Goal: Task Accomplishment & Management: Use online tool/utility

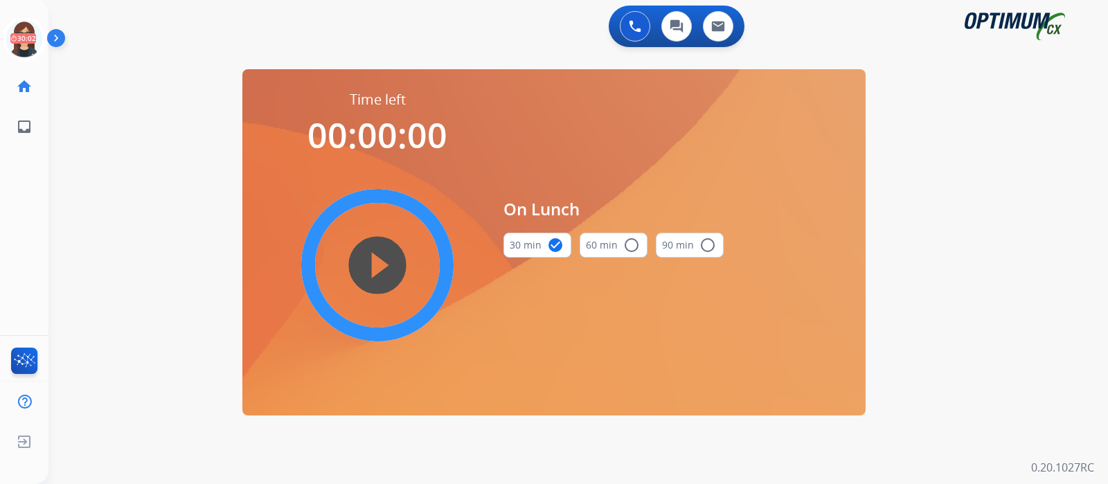
click at [4, 34] on circle at bounding box center [23, 38] width 41 height 41
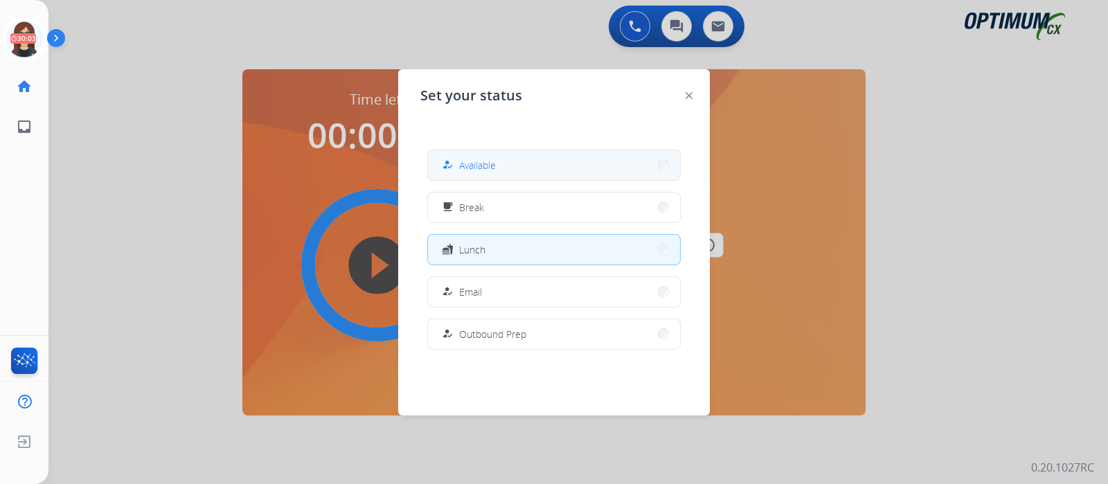
click at [478, 168] on span "Available" at bounding box center [477, 165] width 37 height 15
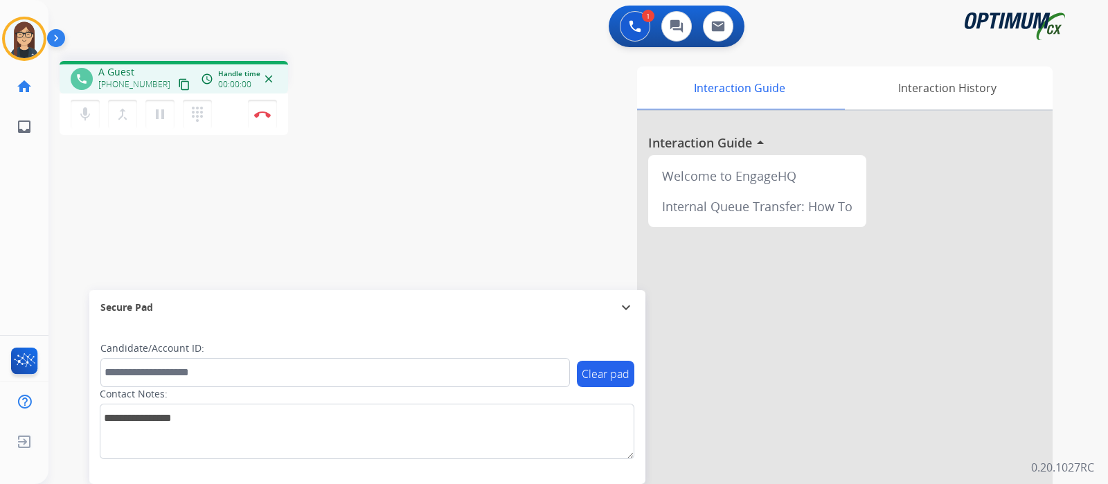
click at [178, 84] on mat-icon "content_copy" at bounding box center [184, 84] width 12 height 12
click at [276, 216] on div "phone [PHONE_NUMBER] [PHONE_NUMBER] content_copy access_time Call metrics Queue…" at bounding box center [561, 338] width 1026 height 577
click at [260, 120] on button "Disconnect" at bounding box center [262, 114] width 29 height 29
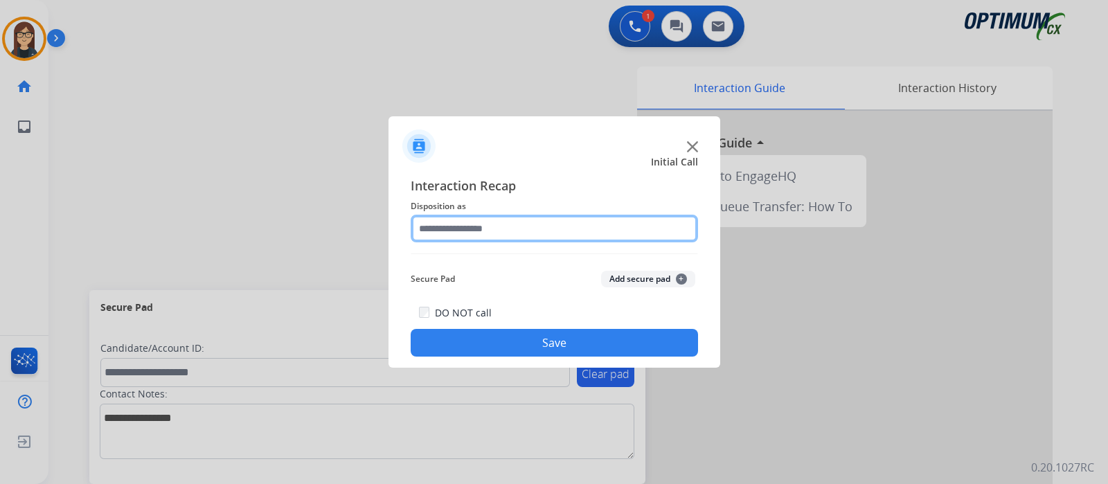
click at [433, 233] on input "text" at bounding box center [554, 229] width 287 height 28
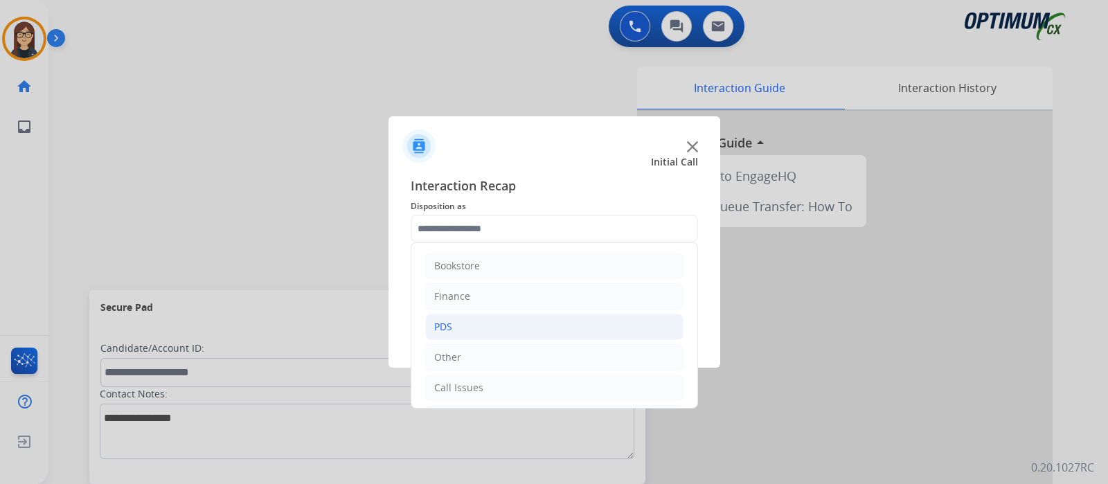
click at [474, 321] on li "PDS" at bounding box center [554, 327] width 258 height 26
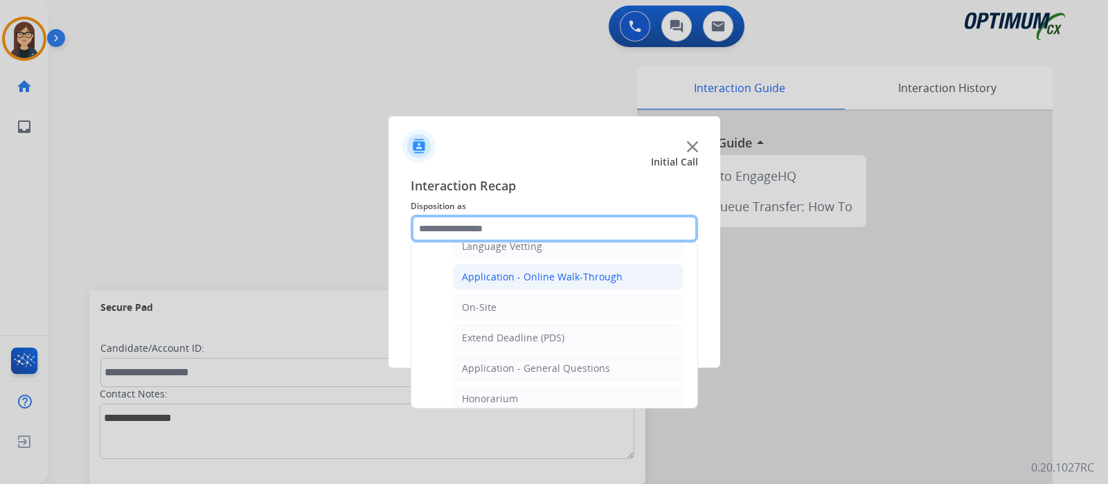
scroll to position [345, 0]
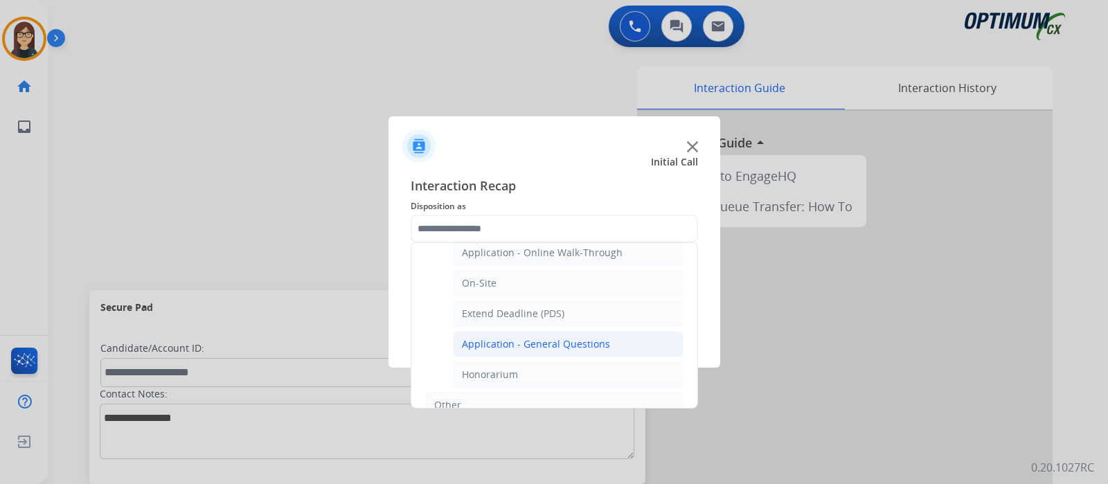
click at [510, 340] on div "Application - General Questions" at bounding box center [536, 344] width 148 height 14
type input "**********"
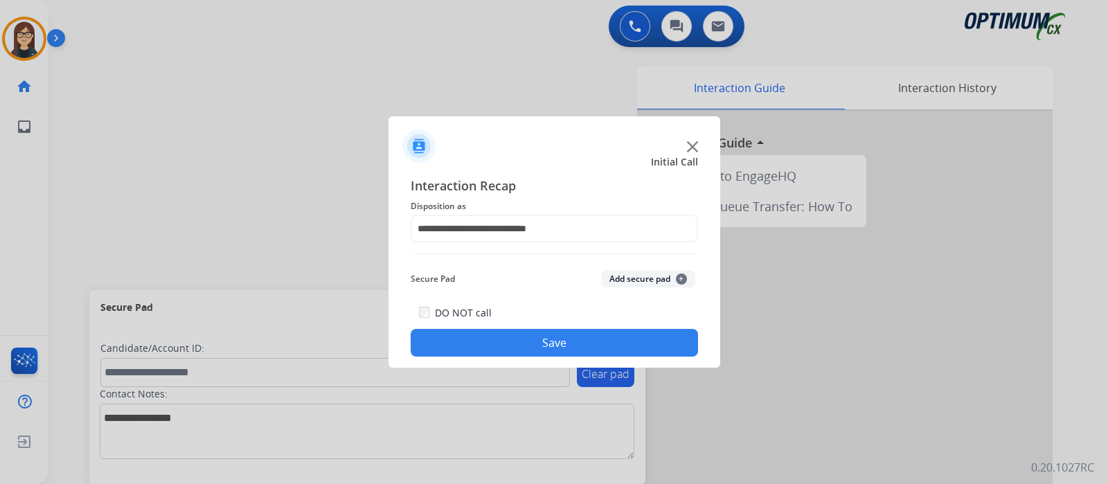
click at [500, 343] on button "Save" at bounding box center [554, 343] width 287 height 28
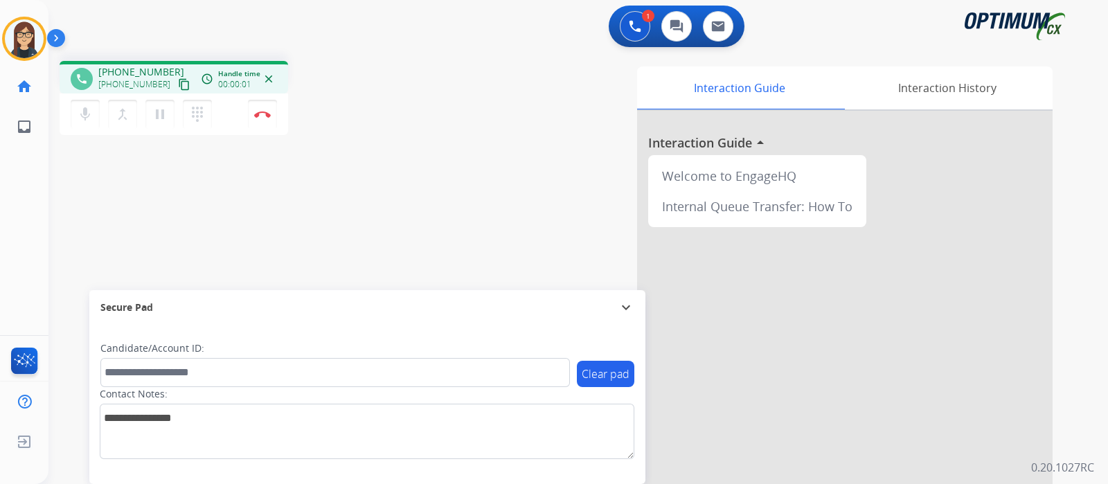
click at [178, 84] on mat-icon "content_copy" at bounding box center [184, 84] width 12 height 12
click at [464, 188] on div "Interaction Guide Interaction History Interaction Guide arrow_drop_up Welcome t…" at bounding box center [741, 346] width 621 height 561
click at [87, 119] on mat-icon "mic" at bounding box center [85, 114] width 17 height 17
click at [80, 112] on mat-icon "mic_off" at bounding box center [85, 114] width 17 height 17
click at [444, 146] on div "Interaction Guide Interaction History Interaction Guide arrow_drop_up Welcome t…" at bounding box center [741, 346] width 621 height 561
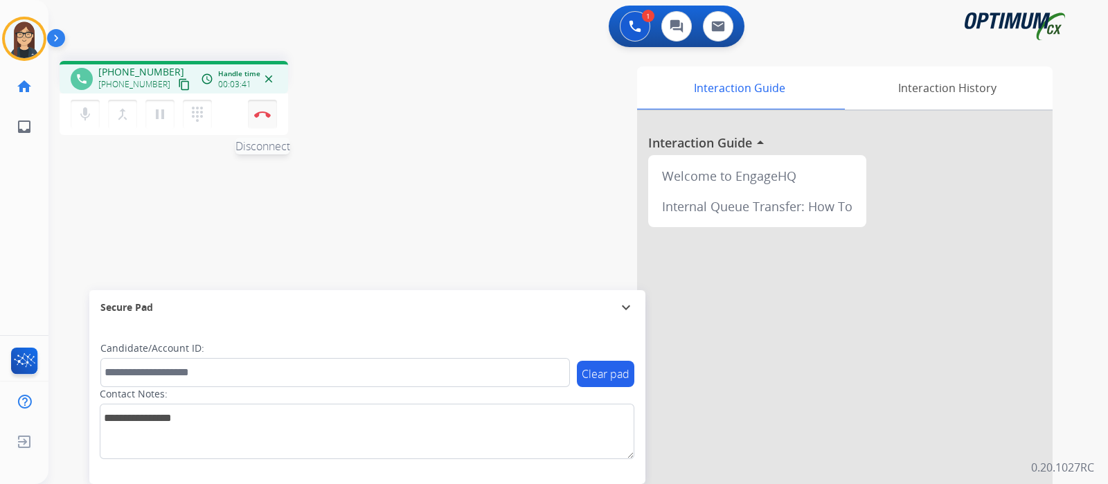
click at [263, 116] on img at bounding box center [262, 114] width 17 height 7
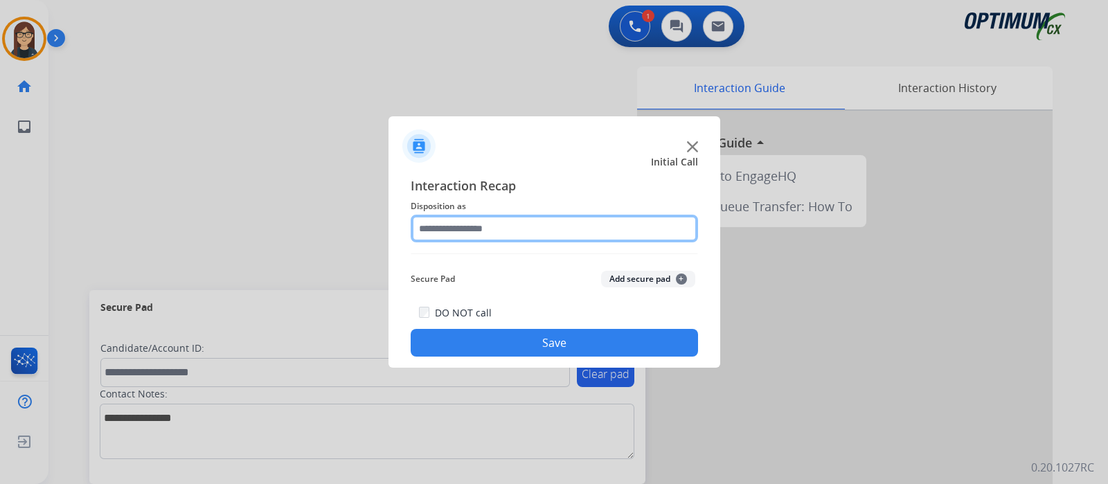
click at [548, 233] on input "text" at bounding box center [554, 229] width 287 height 28
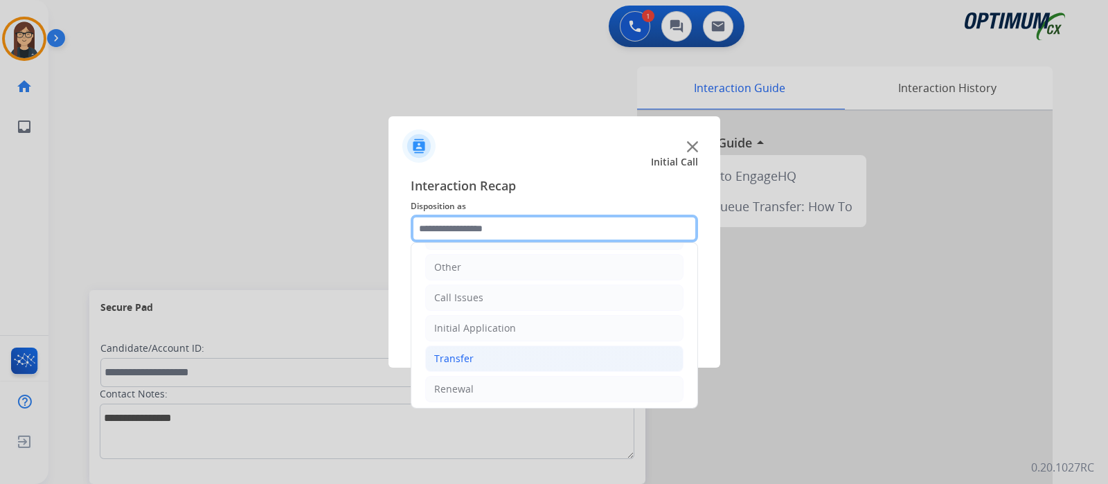
scroll to position [91, 0]
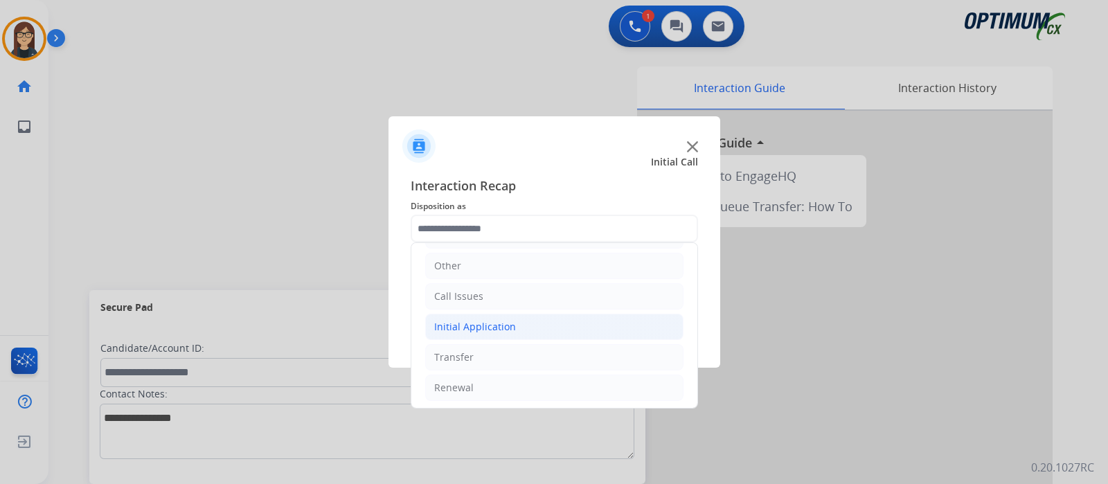
click at [478, 329] on div "Initial Application" at bounding box center [475, 327] width 82 height 14
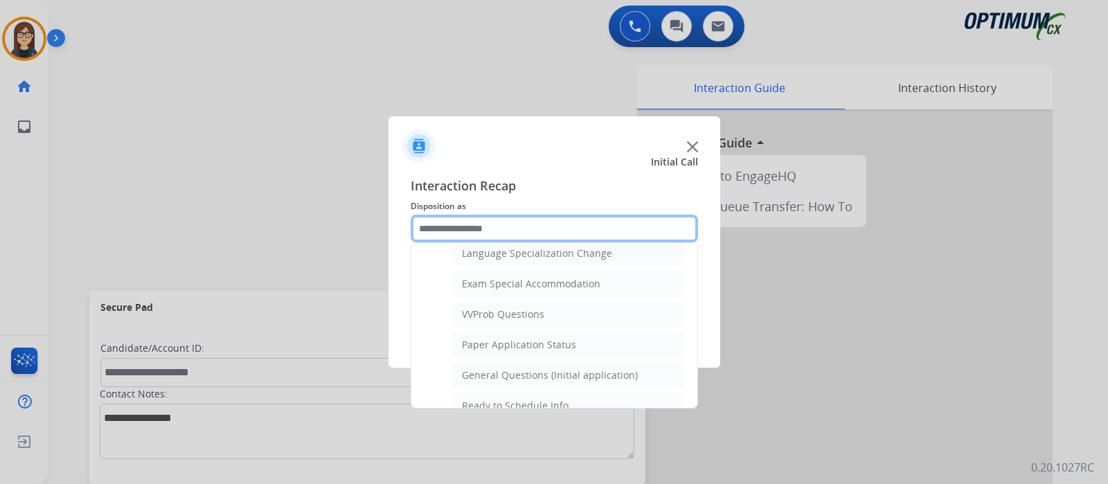
scroll to position [697, 0]
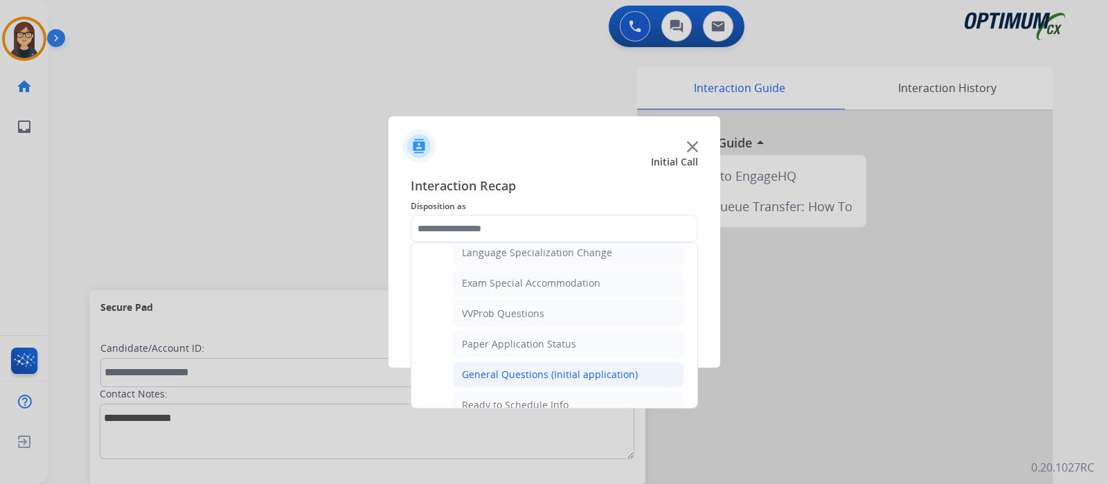
click at [510, 370] on div "General Questions (Initial application)" at bounding box center [550, 375] width 176 height 14
type input "**********"
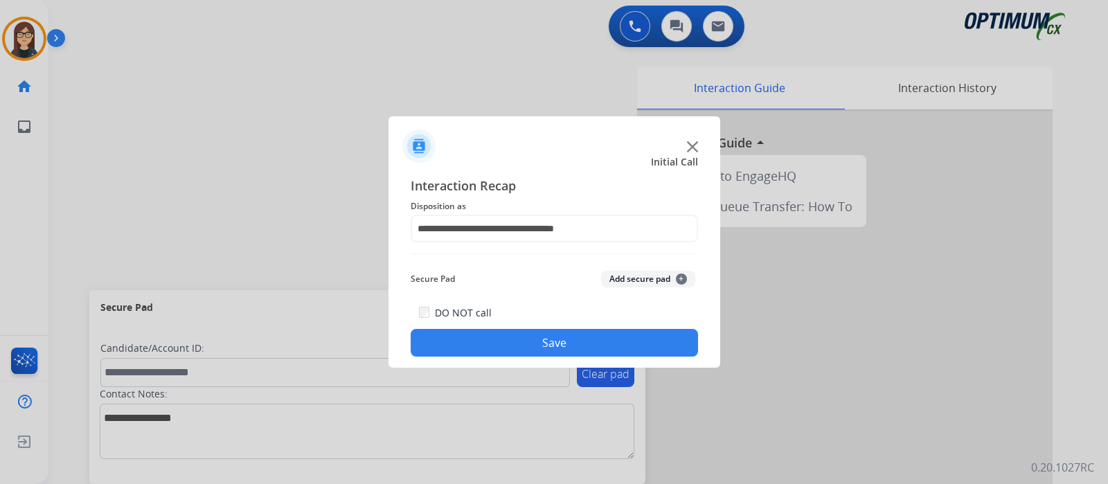
click at [465, 337] on button "Save" at bounding box center [554, 343] width 287 height 28
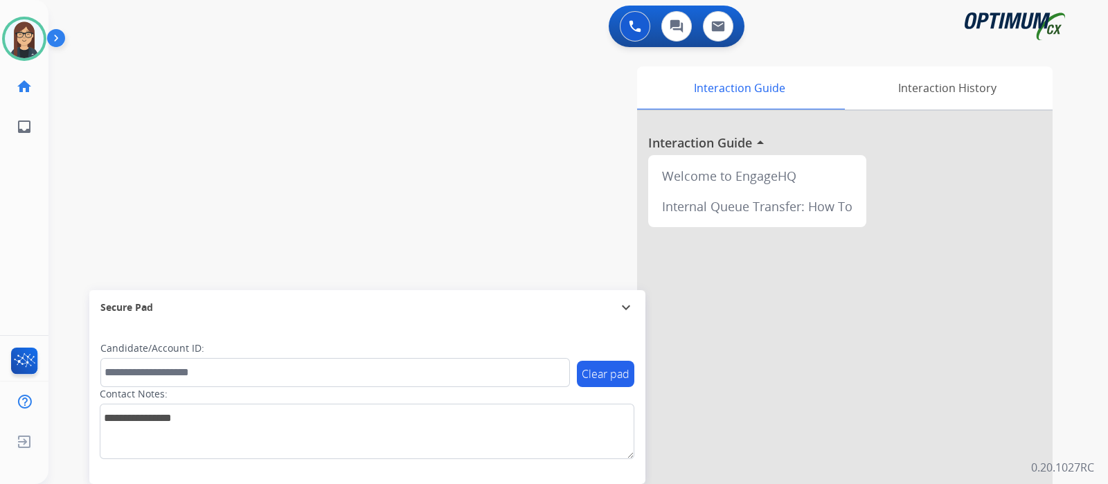
click at [352, 168] on div "swap_horiz Break voice bridge close_fullscreen Connect 3-Way Call merge_type Se…" at bounding box center [561, 338] width 1026 height 577
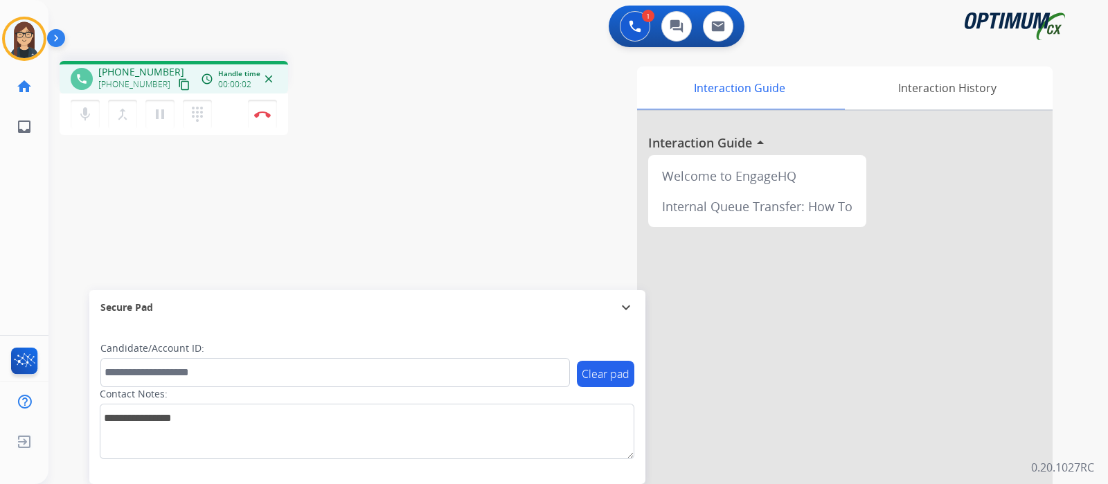
click at [178, 80] on mat-icon "content_copy" at bounding box center [184, 84] width 12 height 12
click at [365, 228] on div "phone [PHONE_NUMBER] [PHONE_NUMBER] content_copy access_time Call metrics Queue…" at bounding box center [561, 338] width 1026 height 577
click at [456, 152] on div "Interaction Guide Interaction History Interaction Guide arrow_drop_up Welcome t…" at bounding box center [741, 346] width 621 height 561
click at [460, 217] on div "Interaction Guide Interaction History Interaction Guide arrow_drop_up Welcome t…" at bounding box center [741, 346] width 621 height 561
click at [259, 121] on button "Disconnect" at bounding box center [262, 114] width 29 height 29
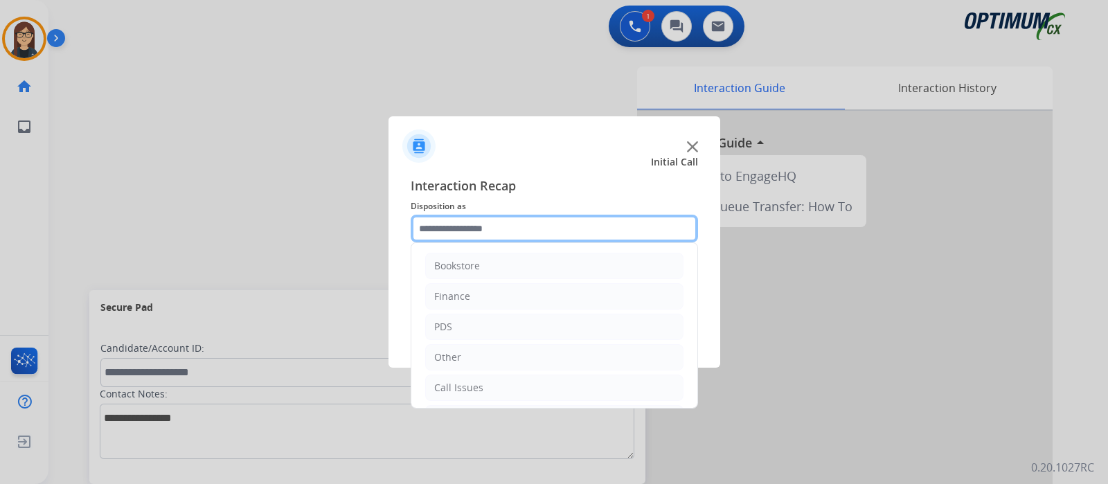
click at [485, 229] on input "text" at bounding box center [554, 229] width 287 height 28
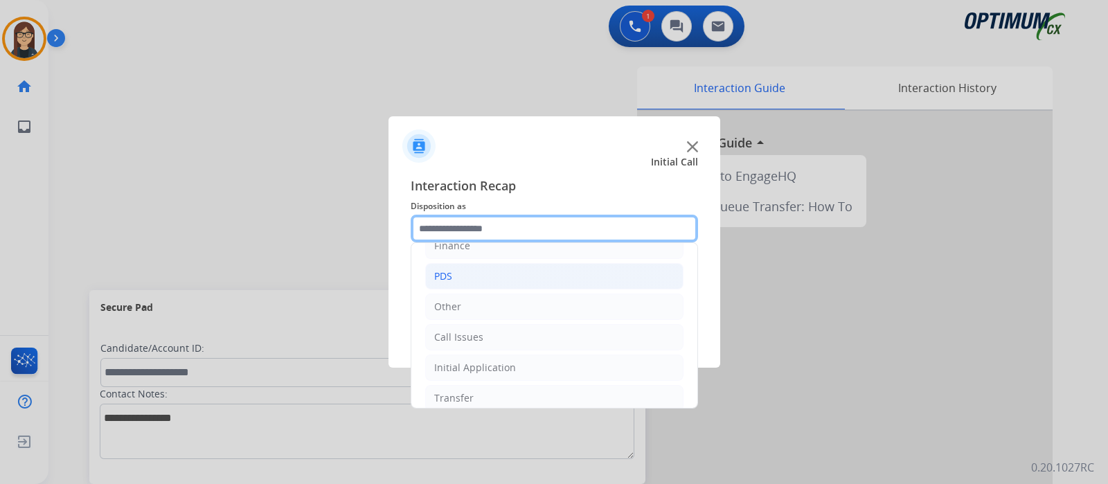
scroll to position [91, 0]
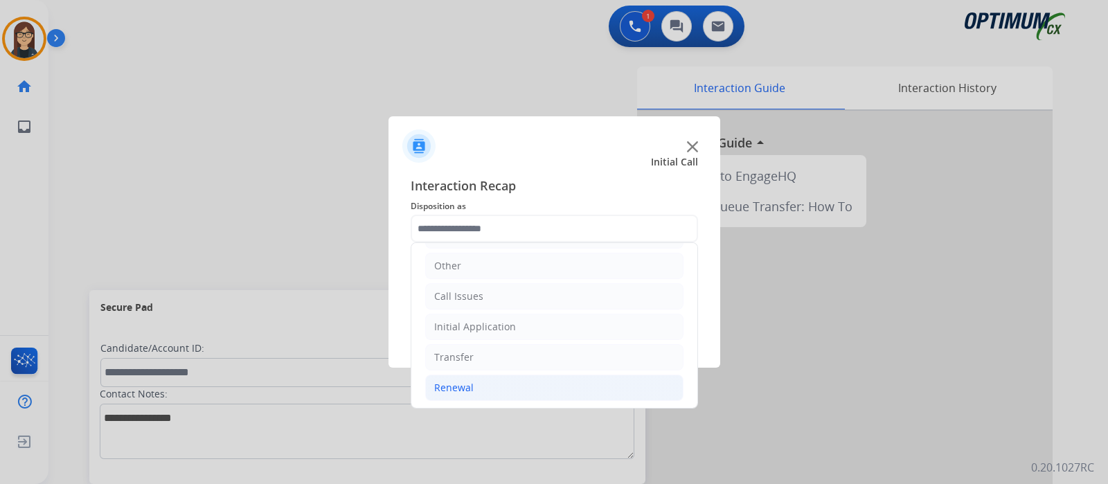
click at [462, 385] on div "Renewal" at bounding box center [453, 388] width 39 height 14
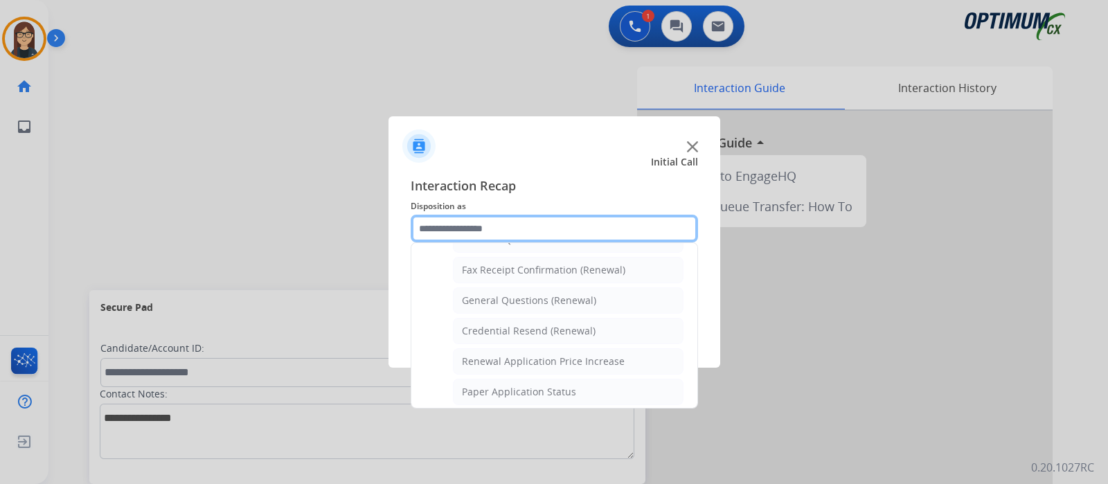
scroll to position [356, 0]
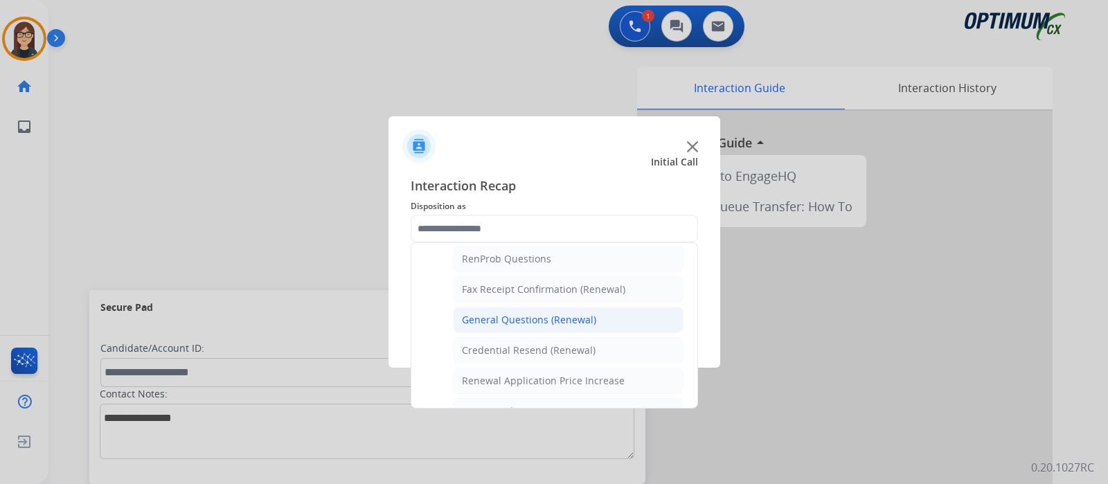
click at [526, 307] on li "General Questions (Renewal)" at bounding box center [568, 320] width 231 height 26
type input "**********"
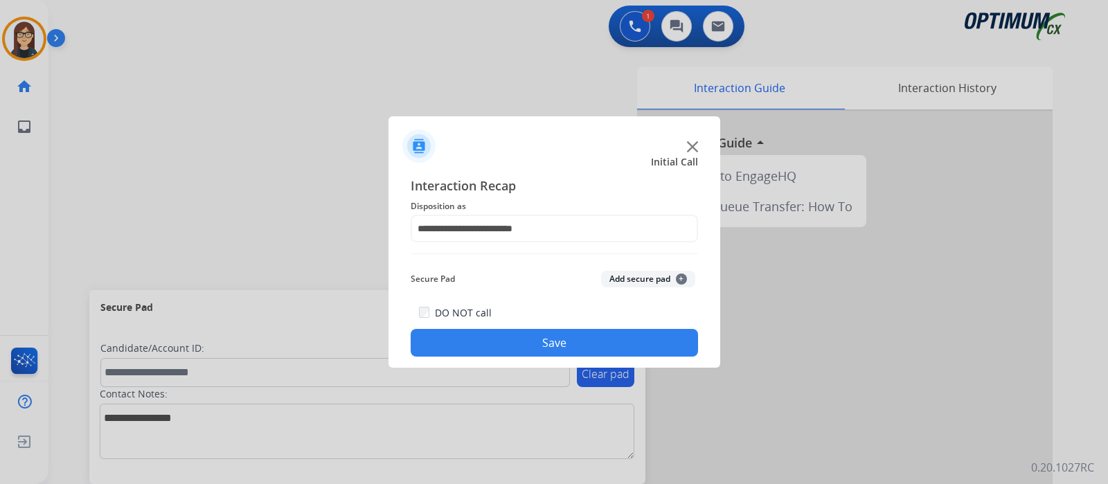
click at [516, 341] on button "Save" at bounding box center [554, 343] width 287 height 28
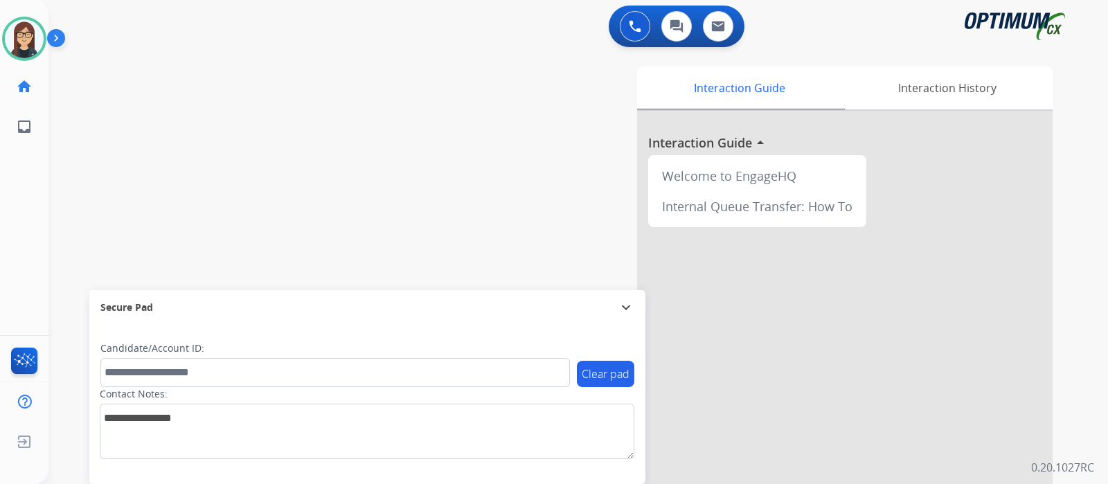
click at [324, 171] on div "swap_horiz Break voice bridge close_fullscreen Connect 3-Way Call merge_type Se…" at bounding box center [561, 338] width 1026 height 577
click at [381, 91] on div "swap_horiz Break voice bridge close_fullscreen Connect 3-Way Call merge_type Se…" at bounding box center [561, 338] width 1026 height 577
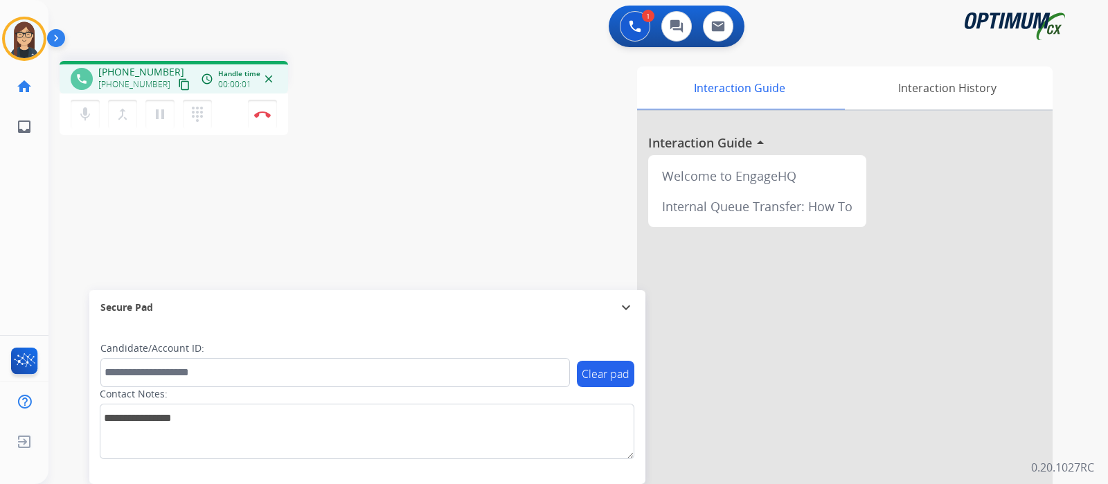
click at [178, 84] on mat-icon "content_copy" at bounding box center [184, 84] width 12 height 12
click at [80, 114] on mat-icon "mic" at bounding box center [85, 114] width 17 height 17
click at [80, 116] on mat-icon "mic_off" at bounding box center [85, 114] width 17 height 17
click at [86, 116] on mat-icon "mic" at bounding box center [85, 114] width 17 height 17
click at [84, 116] on mat-icon "mic_off" at bounding box center [85, 114] width 17 height 17
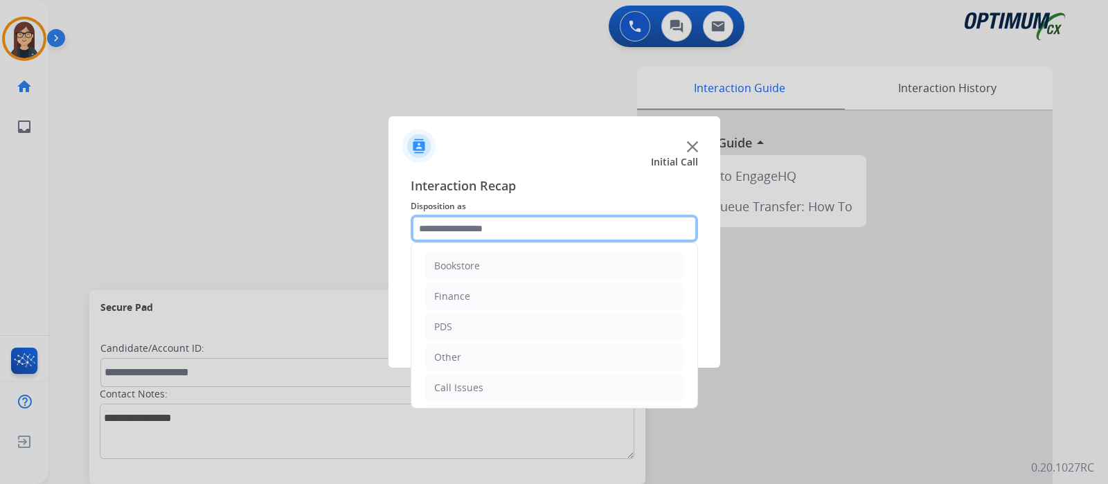
click at [515, 236] on input "text" at bounding box center [554, 229] width 287 height 28
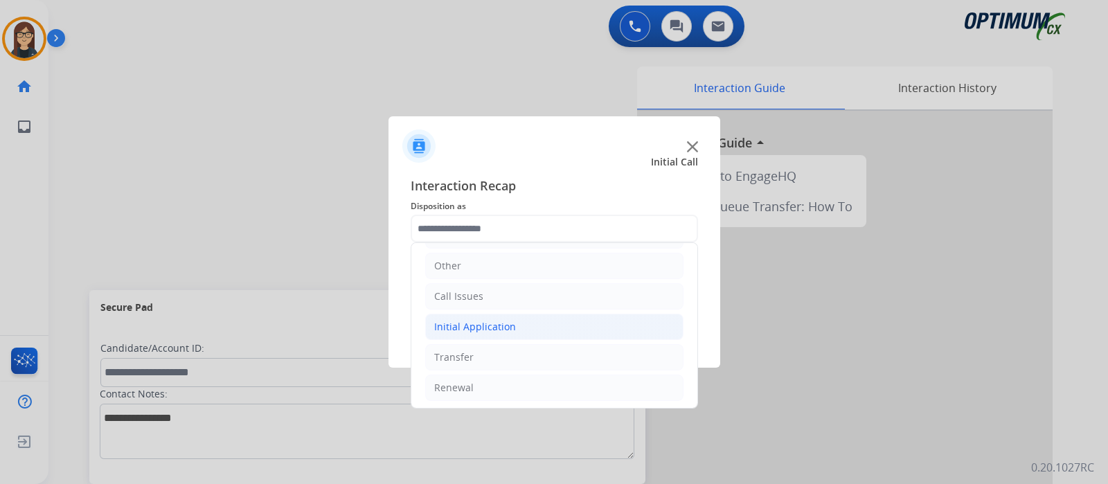
click at [514, 323] on li "Initial Application" at bounding box center [554, 327] width 258 height 26
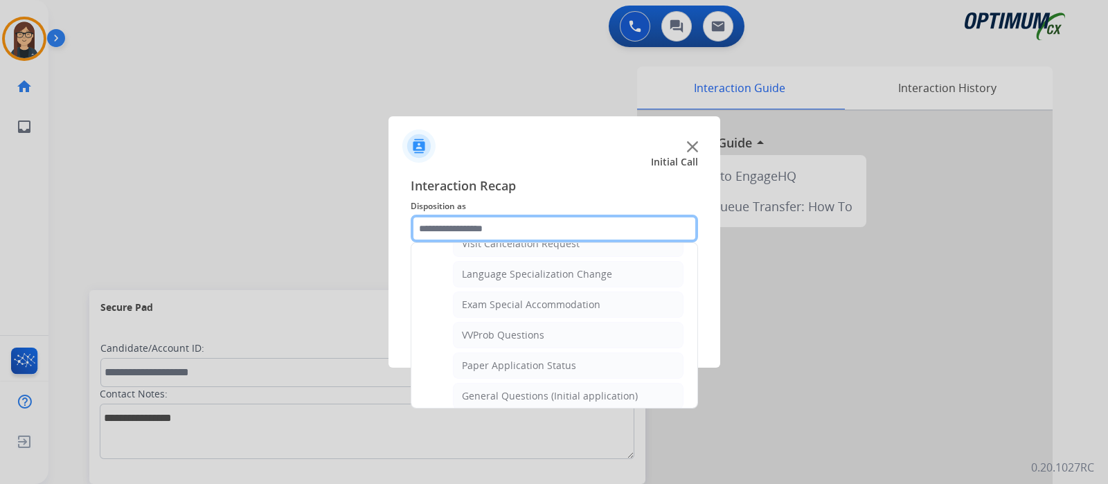
scroll to position [697, 0]
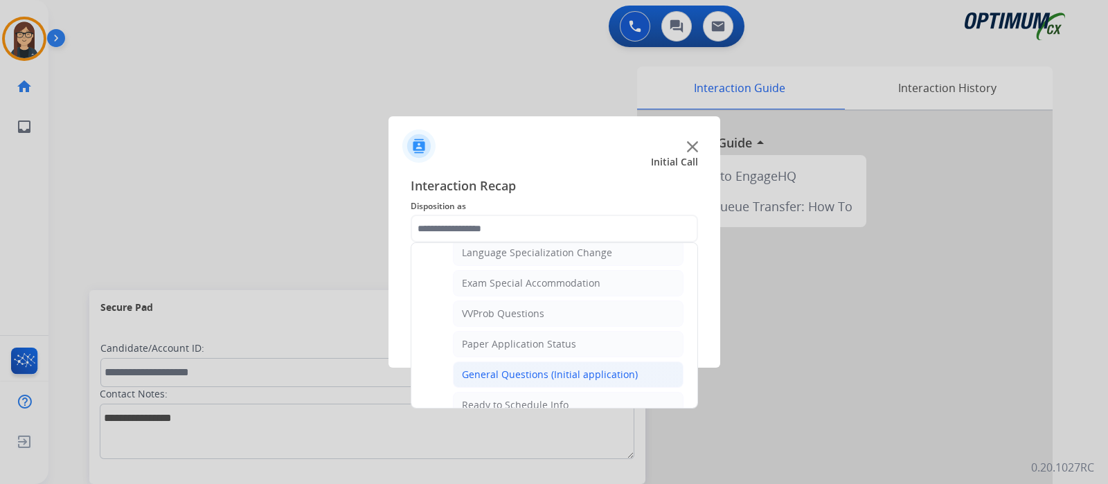
click at [516, 368] on div "General Questions (Initial application)" at bounding box center [550, 375] width 176 height 14
type input "**********"
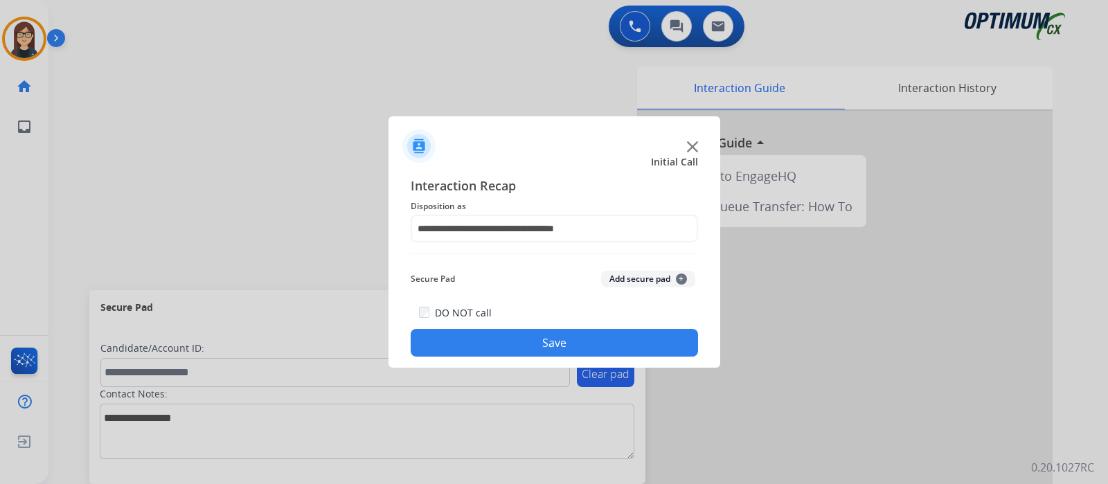
click at [499, 341] on button "Save" at bounding box center [554, 343] width 287 height 28
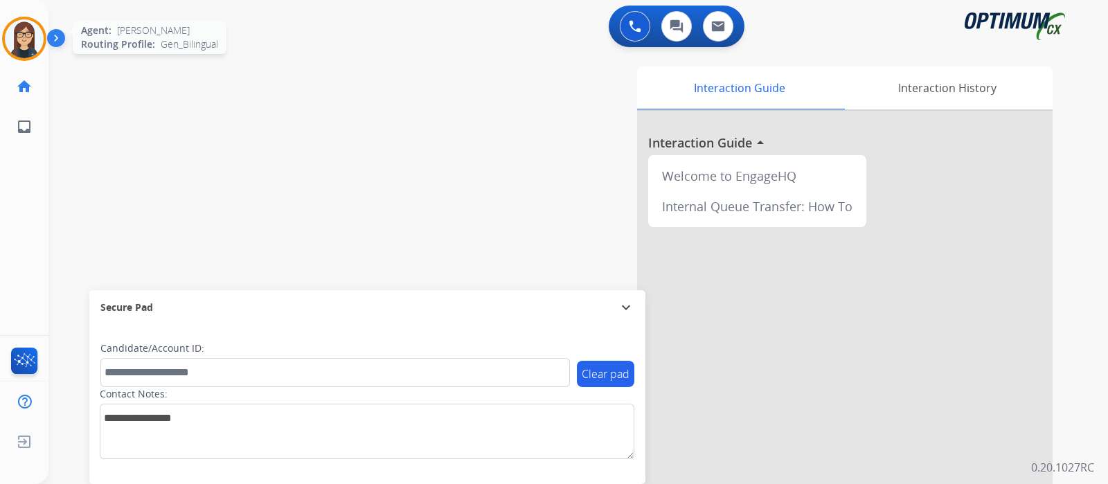
click at [18, 22] on img at bounding box center [24, 38] width 39 height 39
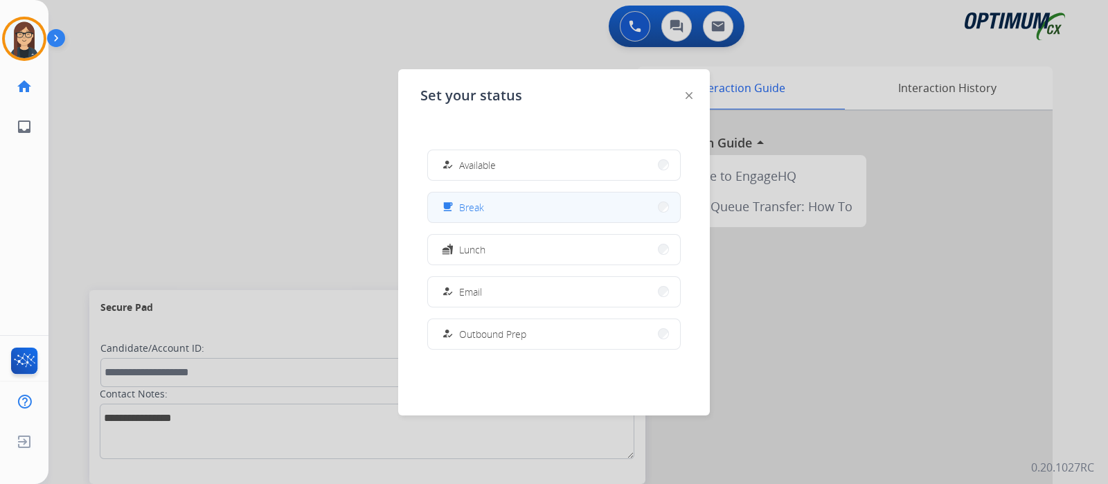
click at [529, 206] on button "free_breakfast Break" at bounding box center [554, 207] width 252 height 30
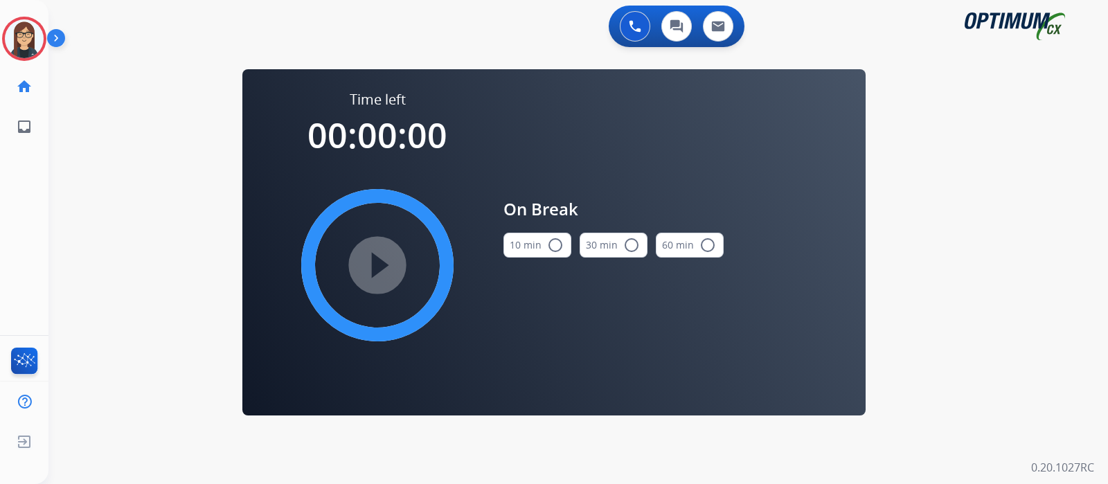
click at [559, 238] on mat-icon "radio_button_unchecked" at bounding box center [555, 245] width 17 height 17
click at [377, 257] on mat-icon "play_circle_filled" at bounding box center [377, 265] width 17 height 17
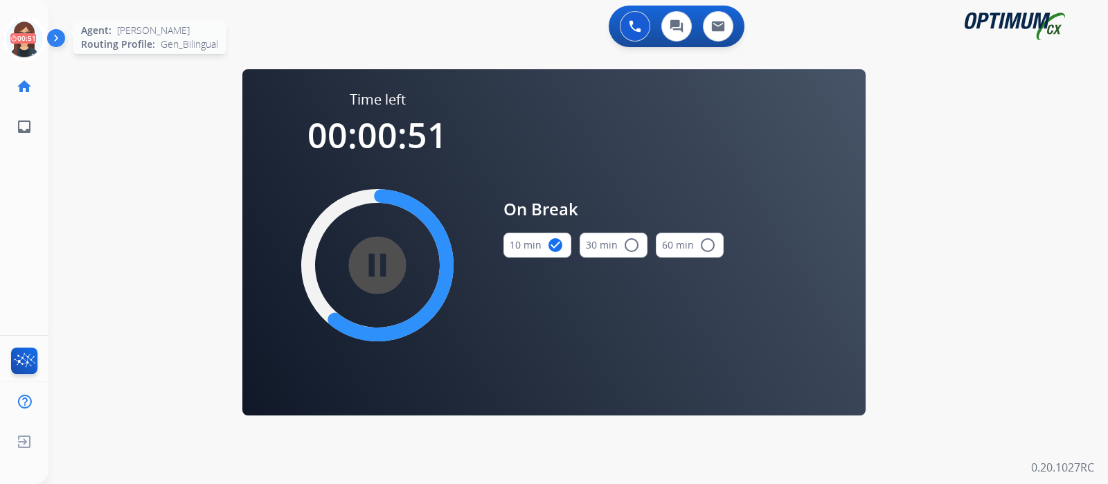
click at [30, 42] on icon at bounding box center [24, 39] width 45 height 45
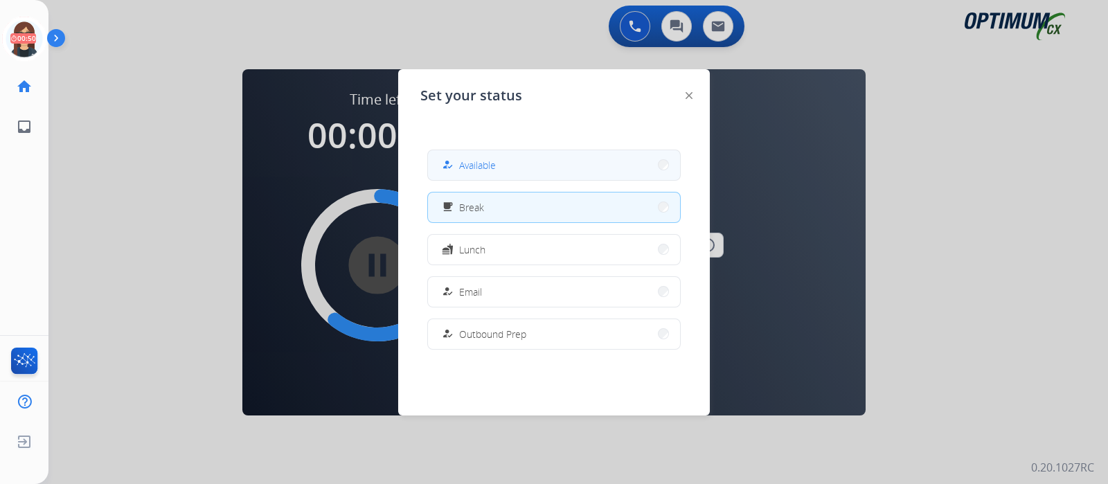
click at [450, 168] on mat-icon "how_to_reg" at bounding box center [448, 165] width 12 height 12
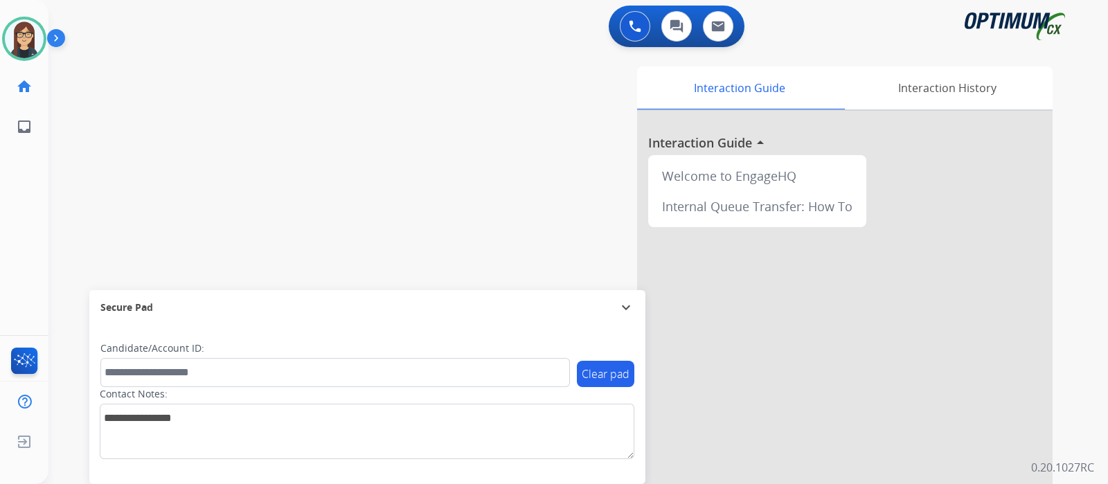
click at [362, 162] on div "swap_horiz Break voice bridge close_fullscreen Connect 3-Way Call merge_type Se…" at bounding box center [561, 338] width 1026 height 577
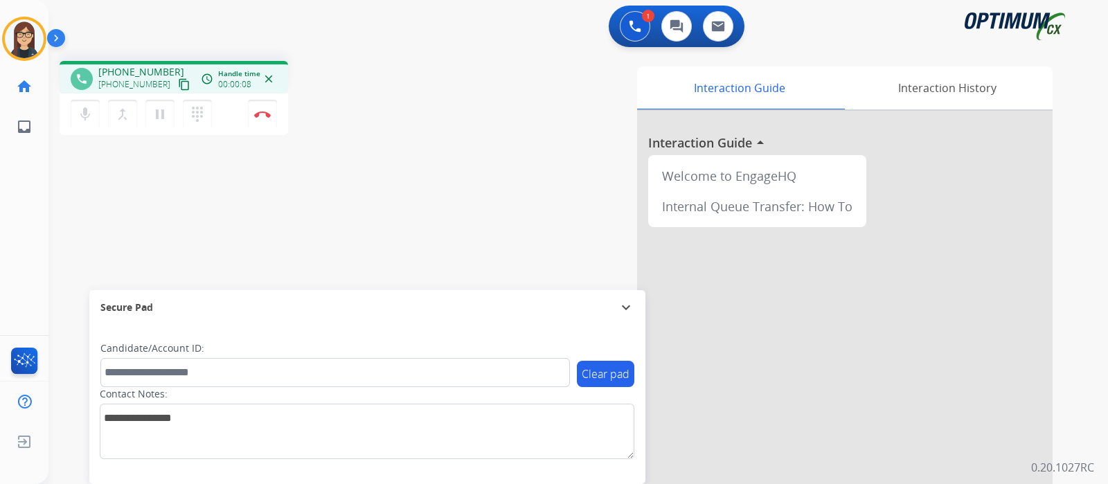
click at [178, 84] on mat-icon "content_copy" at bounding box center [184, 84] width 12 height 12
click at [435, 138] on div "Interaction Guide Interaction History Interaction Guide arrow_drop_up Welcome t…" at bounding box center [741, 346] width 621 height 561
click at [459, 129] on div "Interaction Guide Interaction History Interaction Guide arrow_drop_up Welcome t…" at bounding box center [741, 346] width 621 height 561
click at [395, 119] on div "phone [PHONE_NUMBER] [PHONE_NUMBER] content_copy access_time Call metrics Queue…" at bounding box center [243, 100] width 366 height 78
click at [480, 139] on div "Interaction Guide Interaction History Interaction Guide arrow_drop_up Welcome t…" at bounding box center [741, 346] width 621 height 561
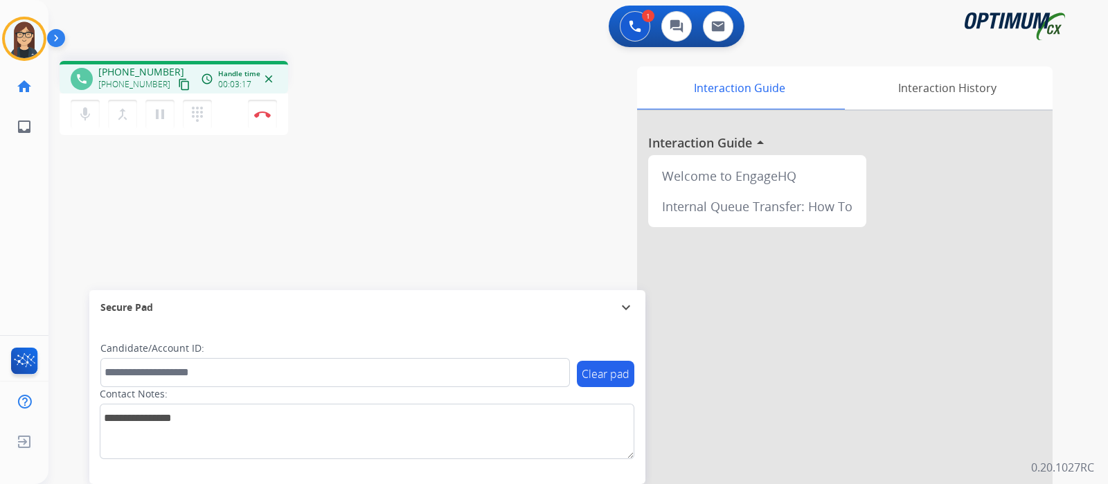
click at [392, 178] on div "phone [PHONE_NUMBER] [PHONE_NUMBER] content_copy access_time Call metrics Queue…" at bounding box center [561, 338] width 1026 height 577
click at [258, 116] on img at bounding box center [262, 114] width 17 height 7
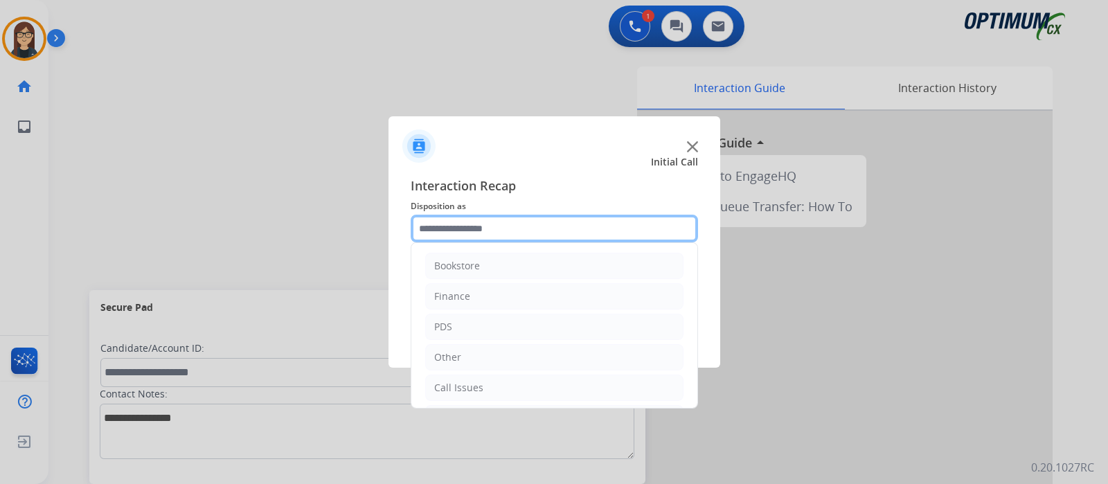
click at [460, 231] on input "text" at bounding box center [554, 229] width 287 height 28
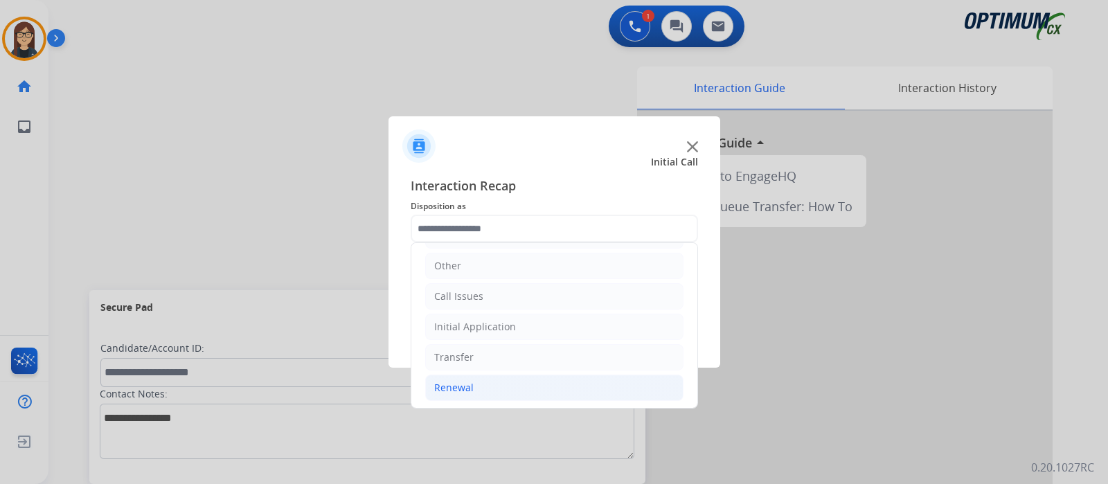
click at [489, 391] on li "Renewal" at bounding box center [554, 388] width 258 height 26
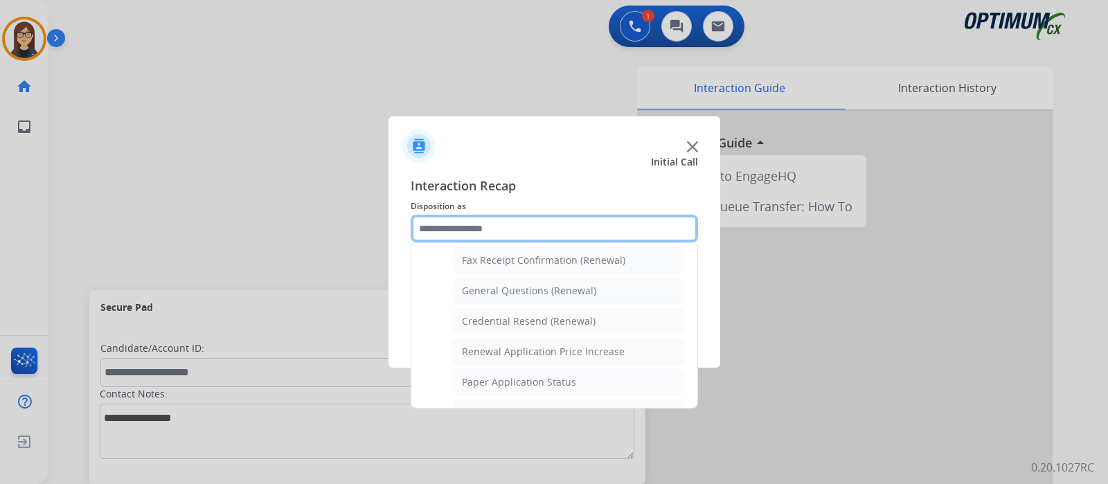
scroll to position [356, 0]
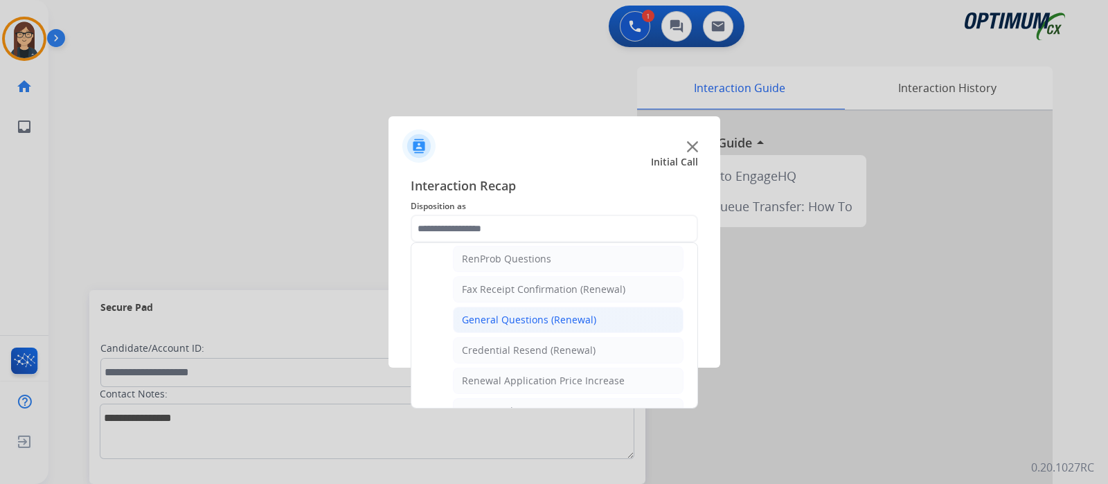
click at [529, 313] on div "General Questions (Renewal)" at bounding box center [529, 320] width 134 height 14
type input "**********"
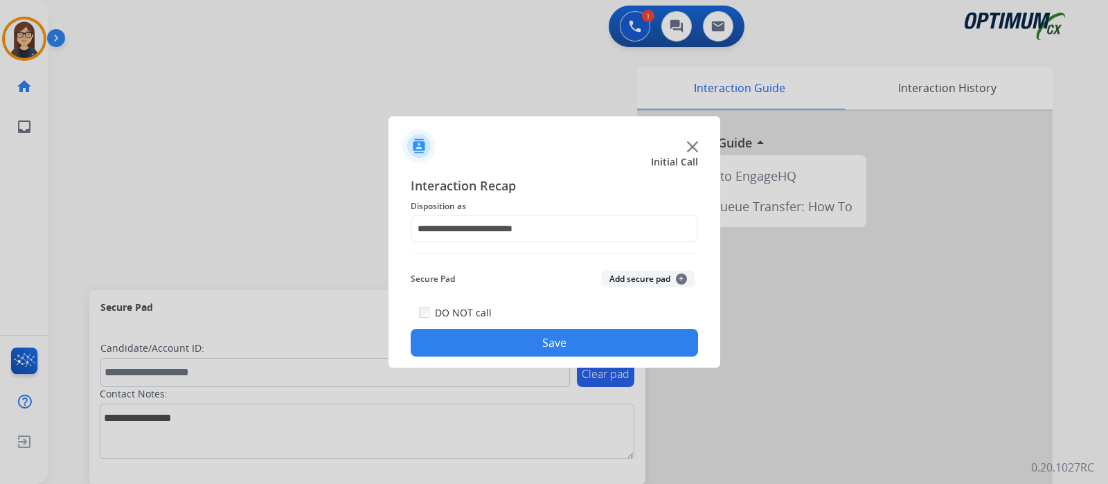
click at [526, 329] on button "Save" at bounding box center [554, 343] width 287 height 28
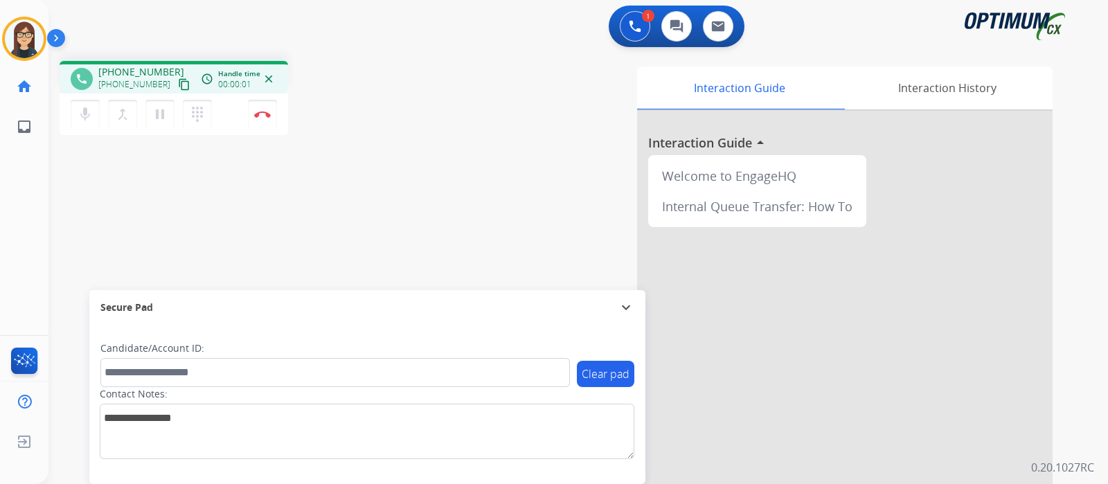
click at [178, 82] on mat-icon "content_copy" at bounding box center [184, 84] width 12 height 12
click at [93, 112] on button "mic Mute" at bounding box center [85, 114] width 29 height 29
click at [86, 103] on button "mic_off Mute" at bounding box center [85, 114] width 29 height 29
click at [429, 162] on div "phone [PHONE_NUMBER] [PHONE_NUMBER] content_copy access_time Call metrics Queue…" at bounding box center [561, 338] width 1026 height 577
click at [419, 124] on div "phone [PHONE_NUMBER] [PHONE_NUMBER] content_copy access_time Call metrics Queue…" at bounding box center [243, 100] width 366 height 78
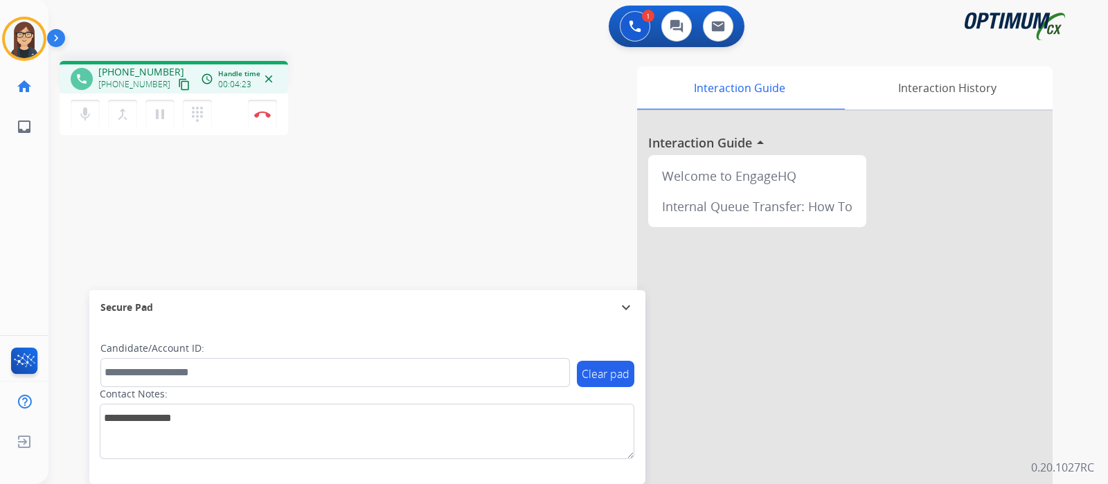
click at [421, 126] on div "phone [PHONE_NUMBER] [PHONE_NUMBER] content_copy access_time Call metrics Queue…" at bounding box center [243, 100] width 366 height 78
click at [263, 119] on button "Disconnect" at bounding box center [262, 114] width 29 height 29
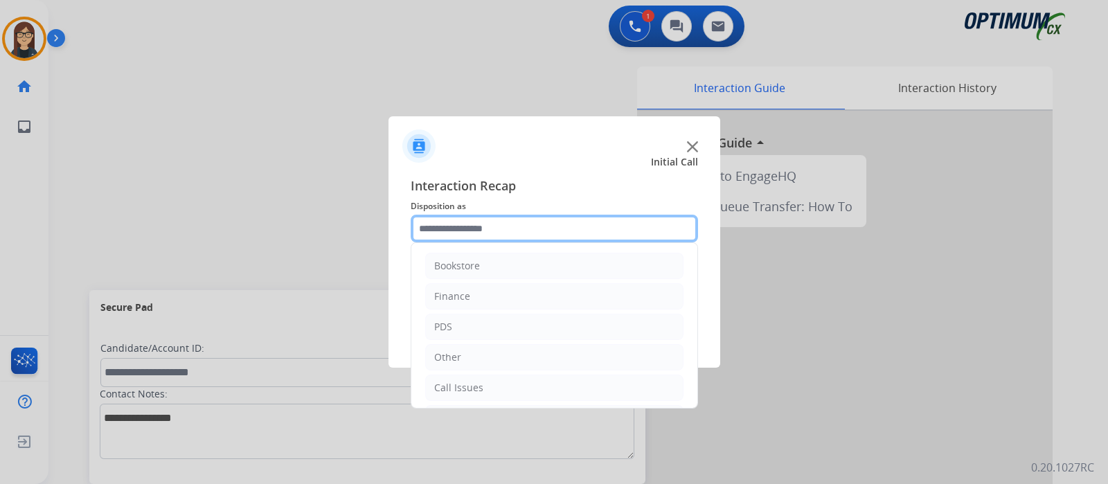
click at [481, 230] on input "text" at bounding box center [554, 229] width 287 height 28
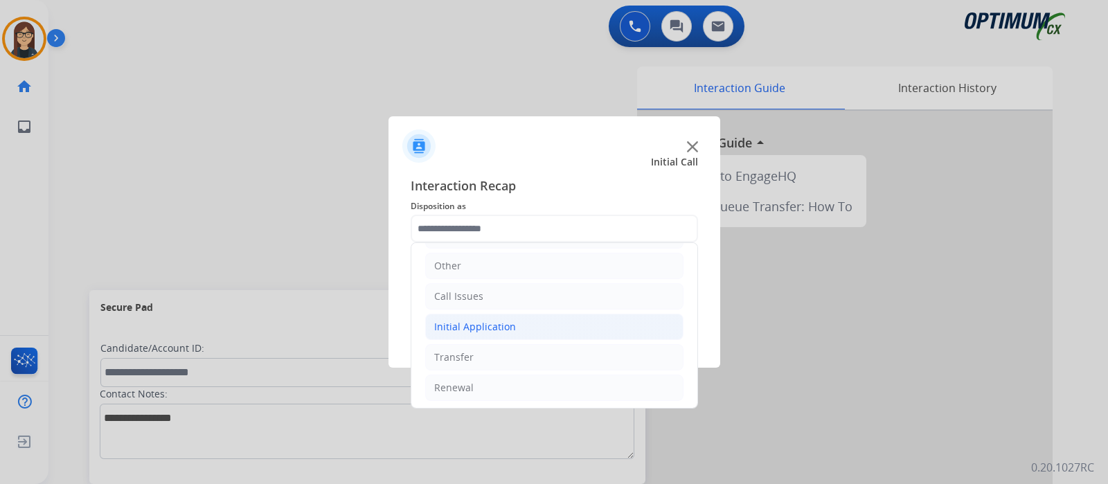
click at [500, 323] on div "Initial Application" at bounding box center [475, 327] width 82 height 14
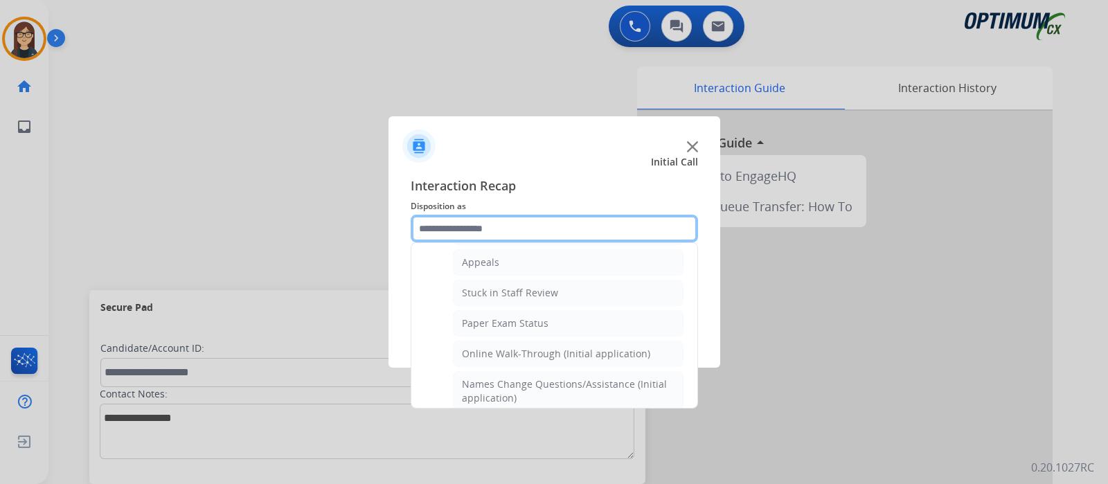
scroll to position [264, 0]
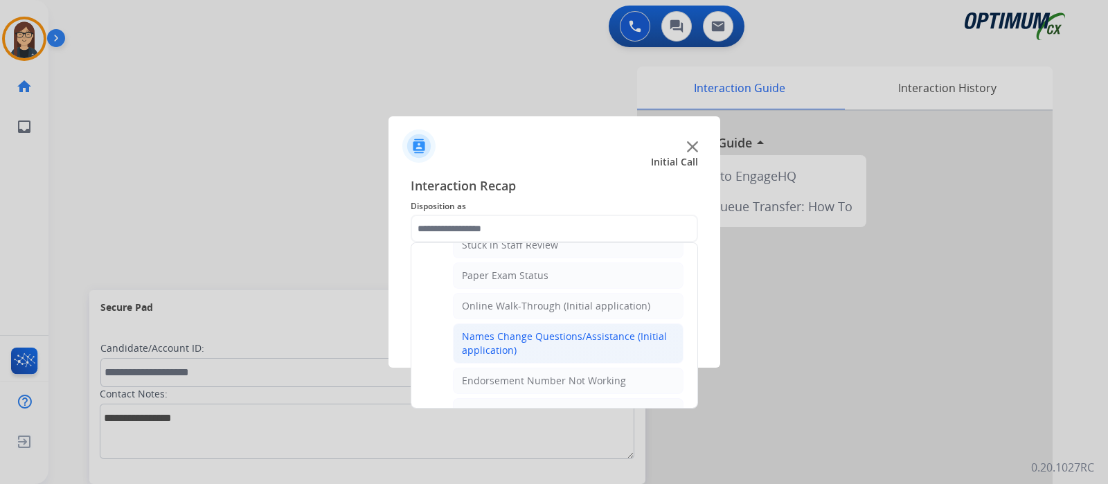
click at [530, 345] on div "Names Change Questions/Assistance (Initial application)" at bounding box center [568, 344] width 213 height 28
type input "**********"
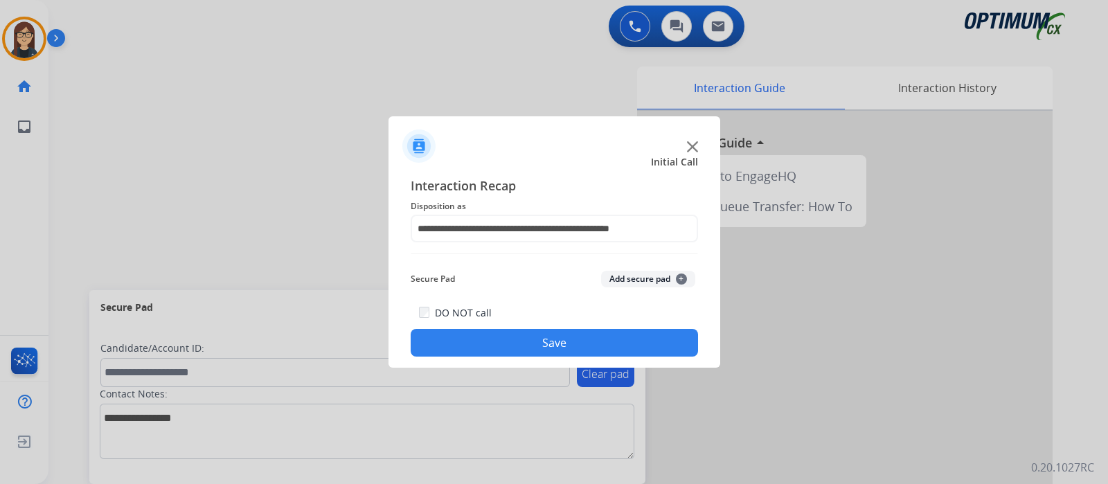
click at [530, 344] on button "Save" at bounding box center [554, 343] width 287 height 28
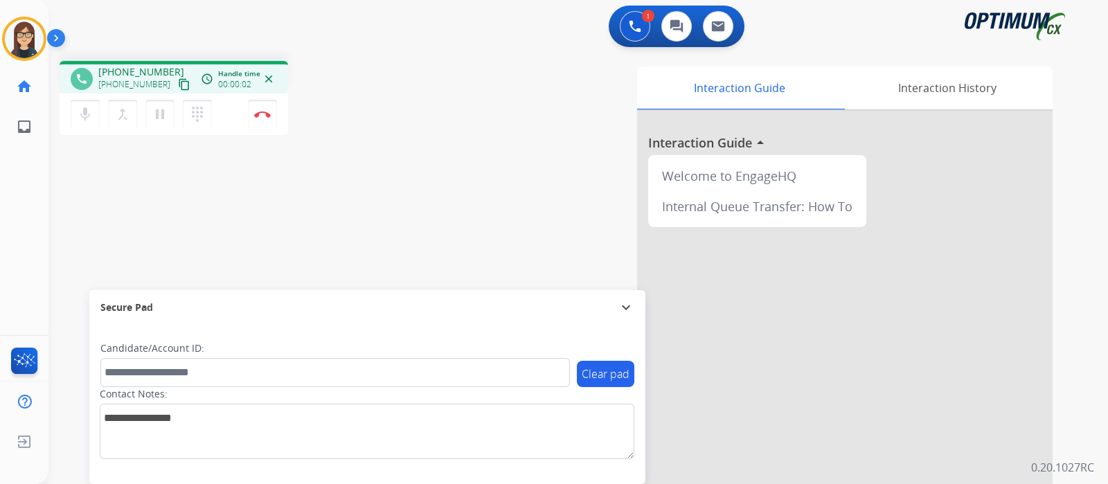
click at [178, 87] on mat-icon "content_copy" at bounding box center [184, 84] width 12 height 12
click at [307, 226] on div "phone [PHONE_NUMBER] [PHONE_NUMBER] content_copy access_time Call metrics Queue…" at bounding box center [561, 338] width 1026 height 577
click at [332, 255] on div "phone [PHONE_NUMBER] [PHONE_NUMBER] content_copy access_time Call metrics Queue…" at bounding box center [561, 338] width 1026 height 577
click at [261, 120] on button "Disconnect" at bounding box center [262, 114] width 29 height 29
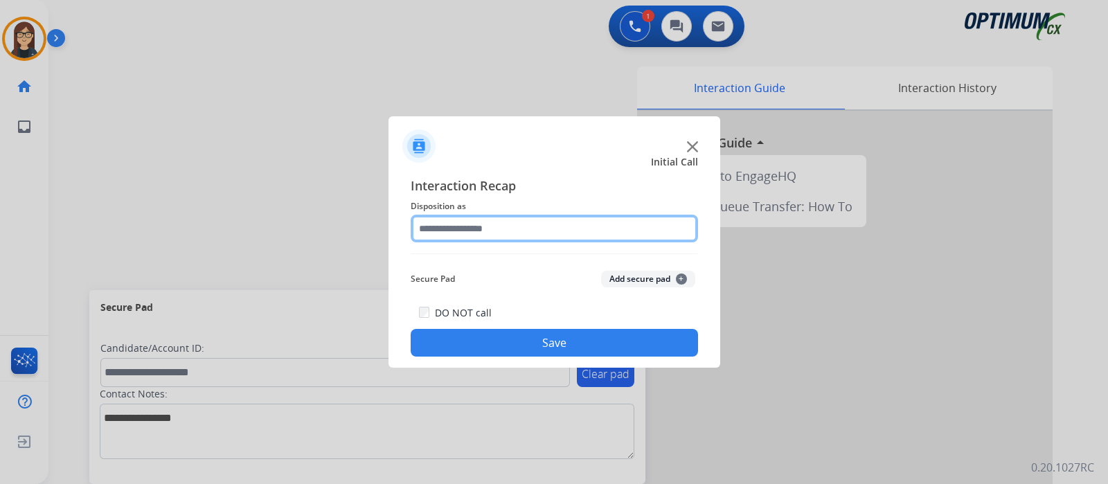
click at [518, 239] on input "text" at bounding box center [554, 229] width 287 height 28
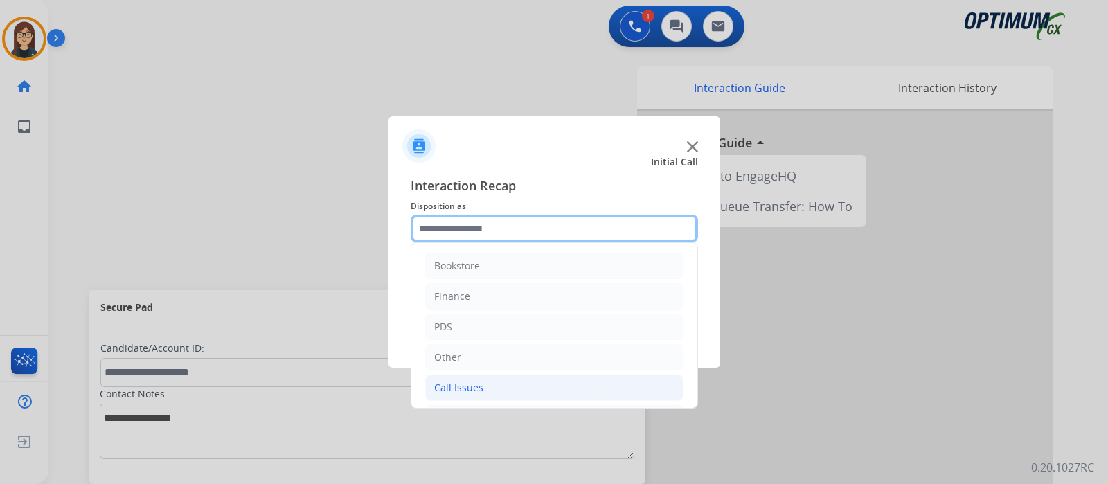
scroll to position [91, 0]
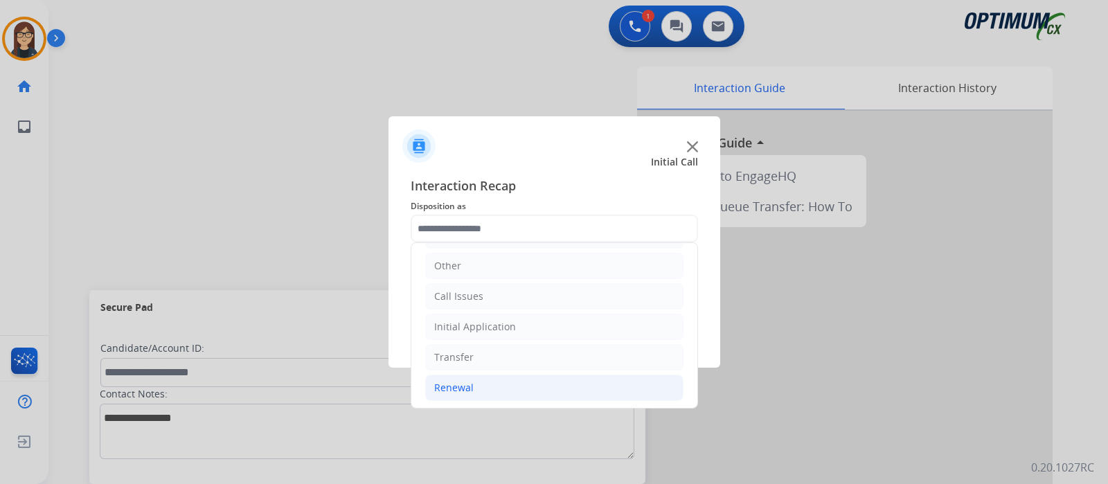
click at [468, 383] on div "Renewal" at bounding box center [453, 388] width 39 height 14
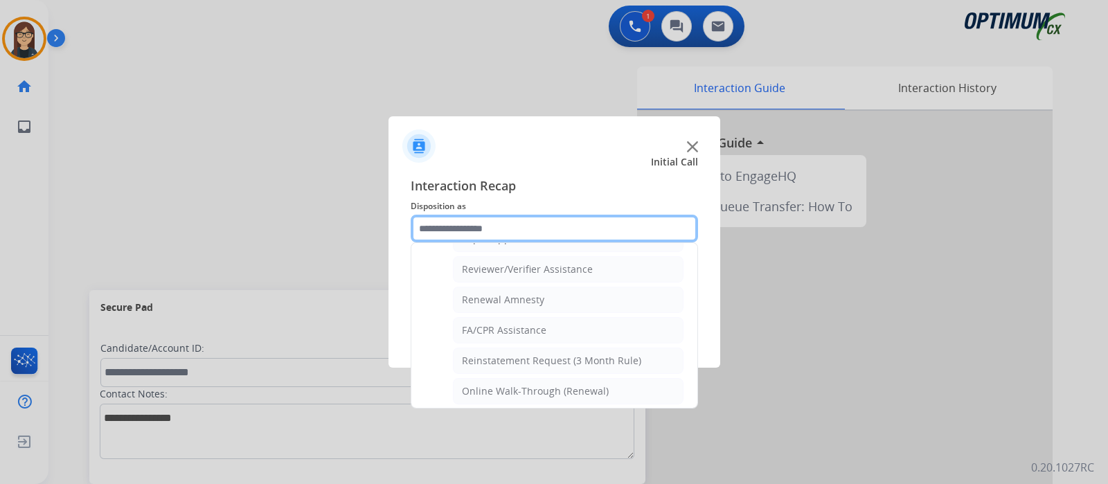
scroll to position [529, 0]
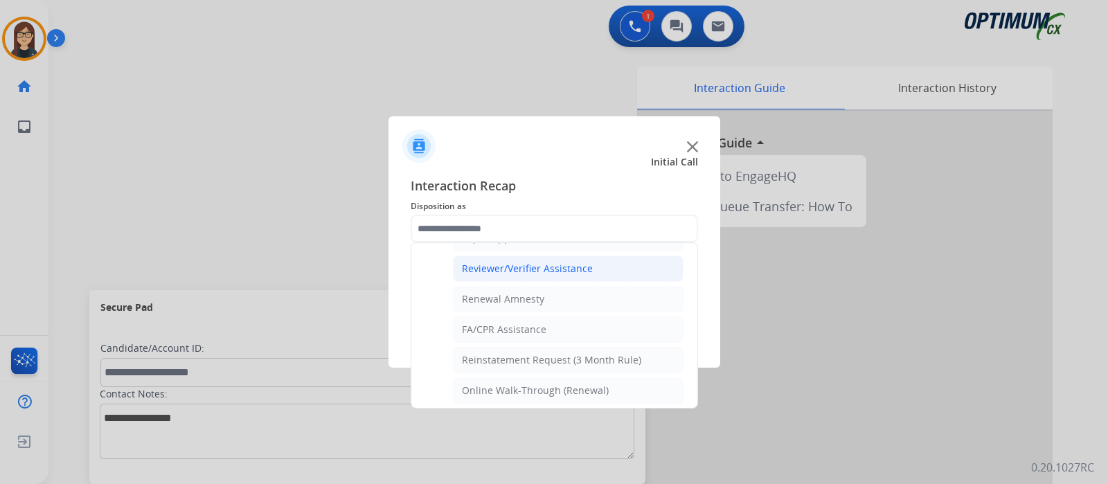
click at [602, 261] on li "Reviewer/Verifier Assistance" at bounding box center [568, 268] width 231 height 26
type input "**********"
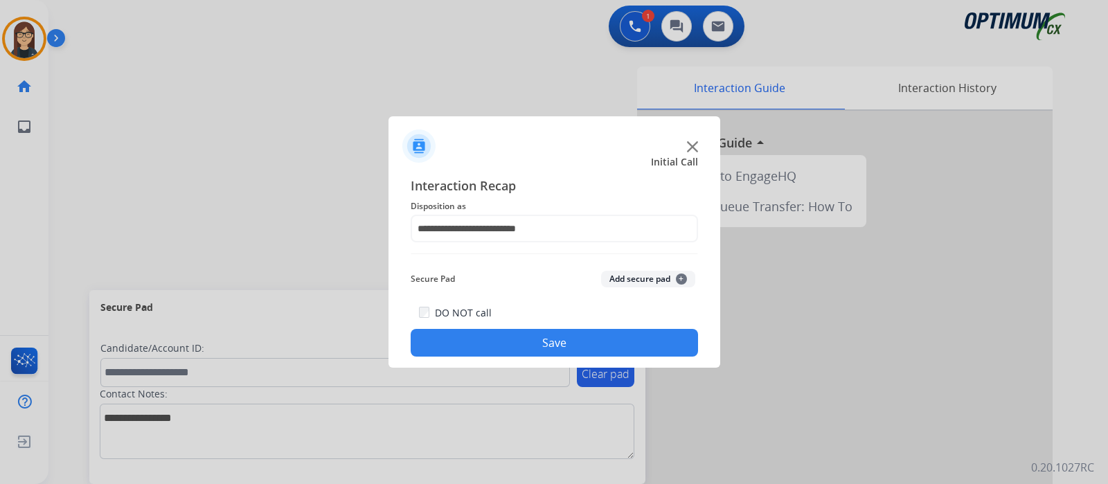
click at [552, 341] on button "Save" at bounding box center [554, 343] width 287 height 28
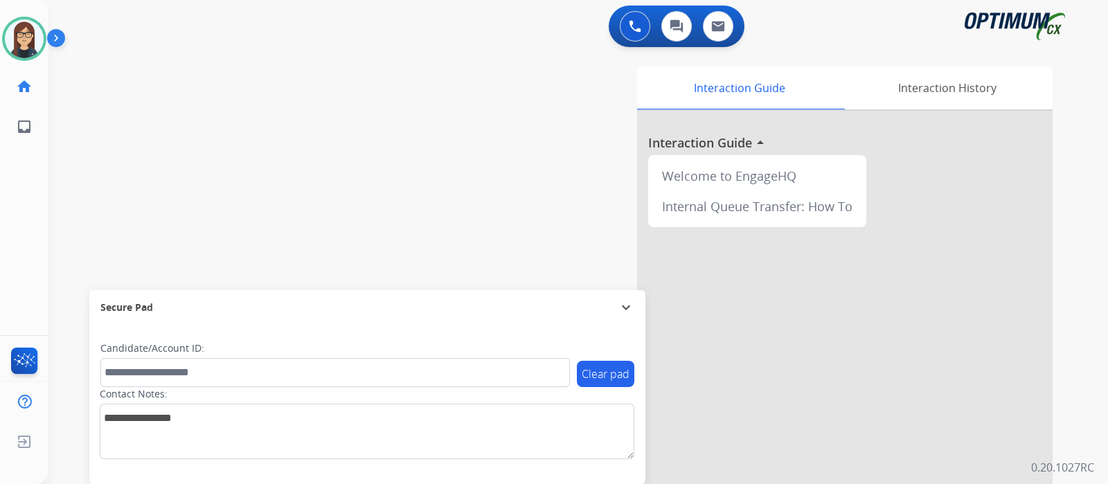
click at [365, 128] on div "swap_horiz Break voice bridge close_fullscreen Connect 3-Way Call merge_type Se…" at bounding box center [561, 338] width 1026 height 577
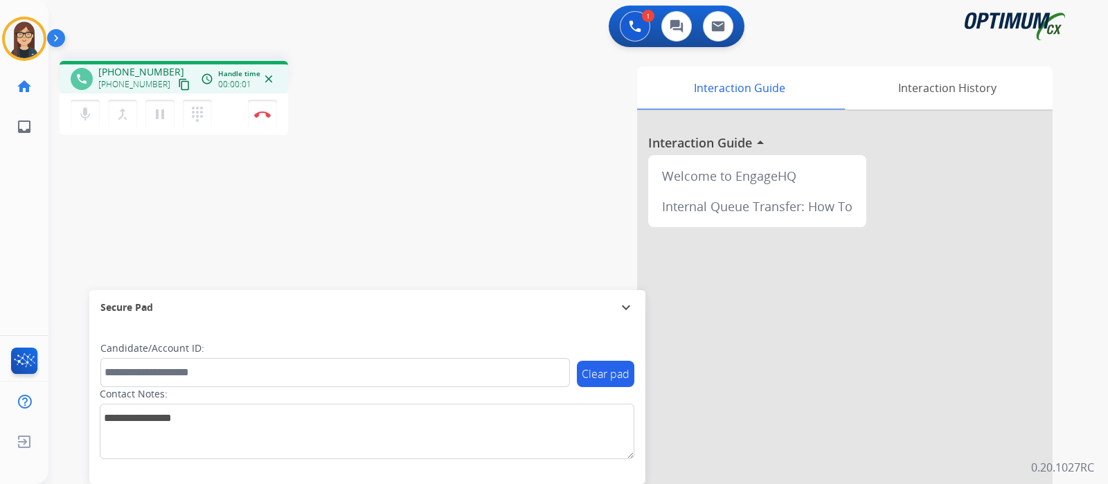
click at [178, 84] on mat-icon "content_copy" at bounding box center [184, 84] width 12 height 12
click at [417, 202] on div "phone [PHONE_NUMBER] [PHONE_NUMBER] content_copy access_time Call metrics Queue…" at bounding box center [561, 338] width 1026 height 577
click at [423, 233] on div "phone [PHONE_NUMBER] [PHONE_NUMBER] content_copy access_time Call metrics Queue…" at bounding box center [561, 338] width 1026 height 577
click at [400, 174] on div "phone [PHONE_NUMBER] [PHONE_NUMBER] content_copy access_time Call metrics Queue…" at bounding box center [561, 338] width 1026 height 577
click at [412, 219] on div "phone [PHONE_NUMBER] [PHONE_NUMBER] content_copy access_time Call metrics Queue…" at bounding box center [561, 338] width 1026 height 577
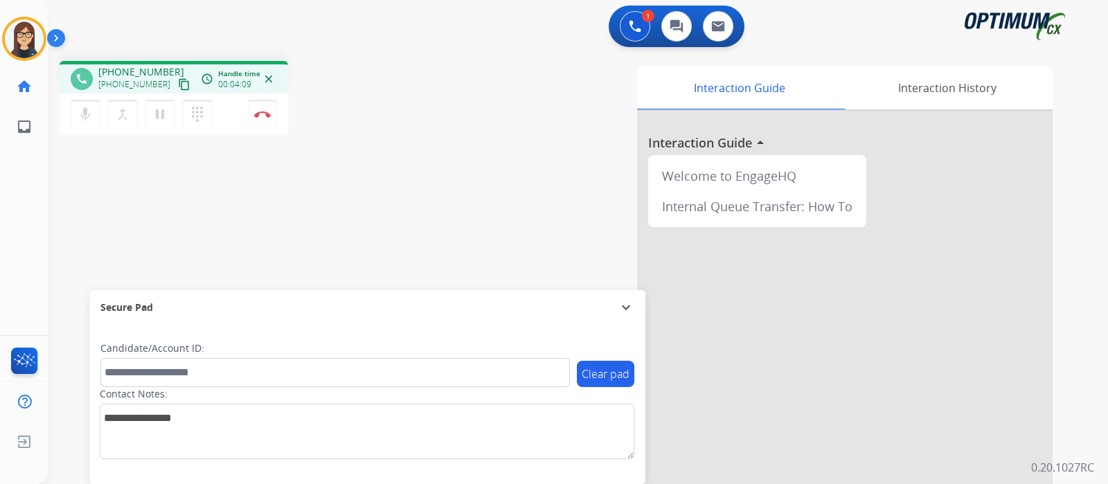
click at [436, 181] on div "Interaction Guide Interaction History Interaction Guide arrow_drop_up Welcome t…" at bounding box center [741, 346] width 621 height 561
click at [482, 206] on div "Interaction Guide Interaction History Interaction Guide arrow_drop_up Welcome t…" at bounding box center [741, 346] width 621 height 561
click at [429, 224] on div "phone [PHONE_NUMBER] [PHONE_NUMBER] content_copy access_time Call metrics Queue…" at bounding box center [561, 338] width 1026 height 577
click at [266, 119] on button "Disconnect" at bounding box center [262, 114] width 29 height 29
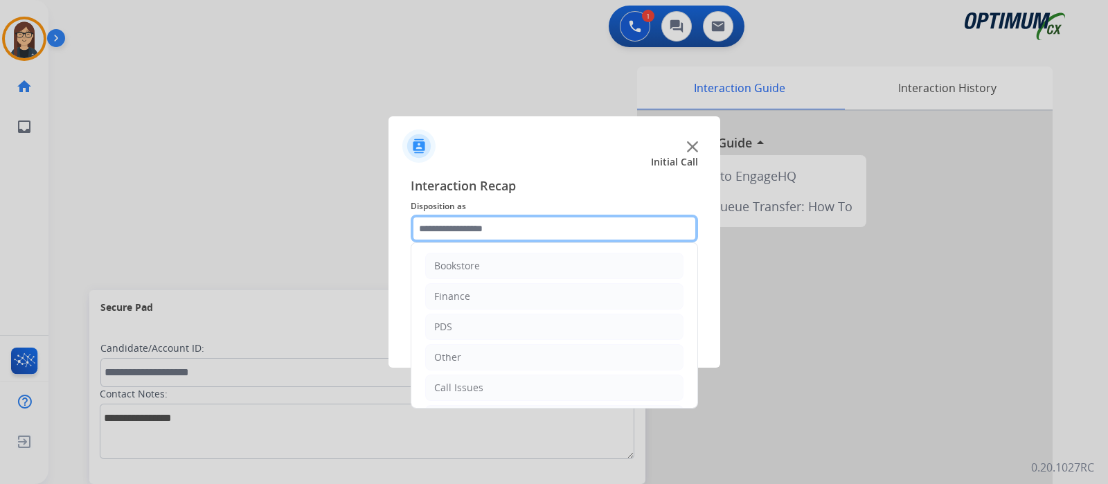
click at [452, 234] on input "text" at bounding box center [554, 229] width 287 height 28
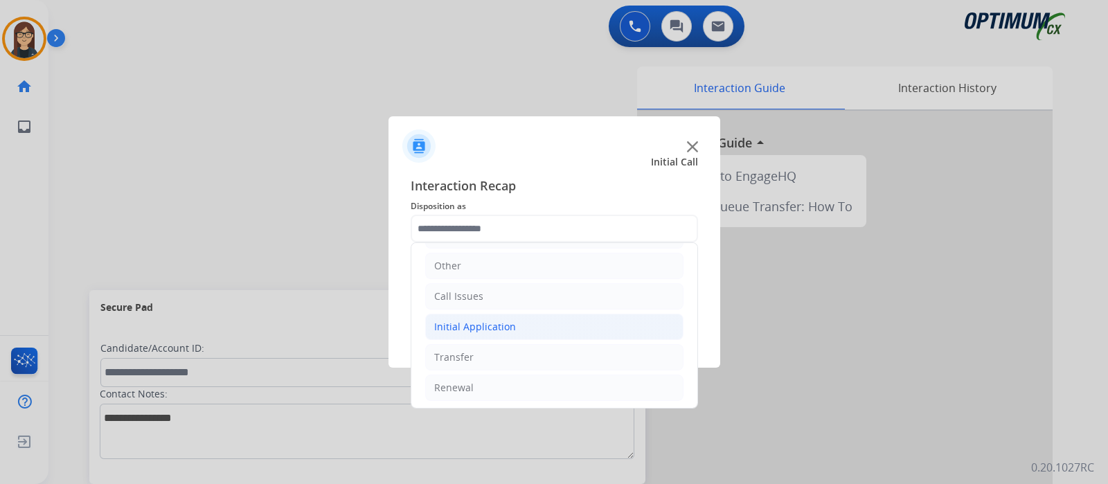
click at [517, 327] on li "Initial Application" at bounding box center [554, 327] width 258 height 26
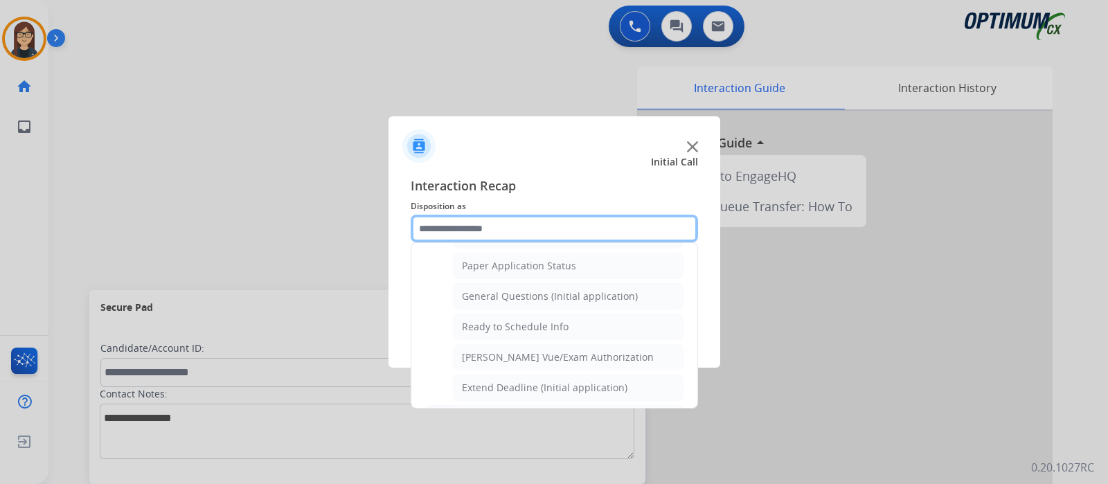
scroll to position [784, 0]
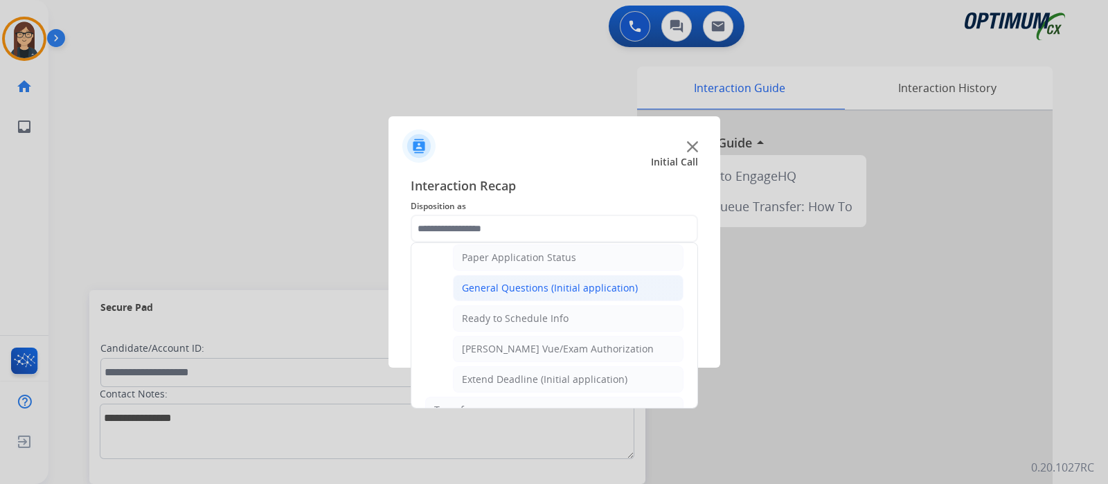
click at [552, 281] on div "General Questions (Initial application)" at bounding box center [550, 288] width 176 height 14
type input "**********"
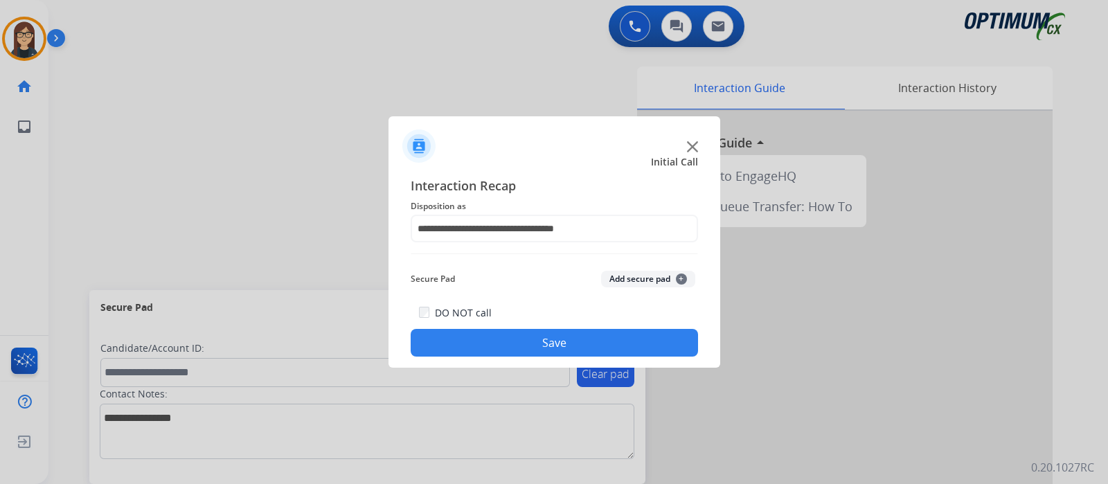
click at [514, 341] on button "Save" at bounding box center [554, 343] width 287 height 28
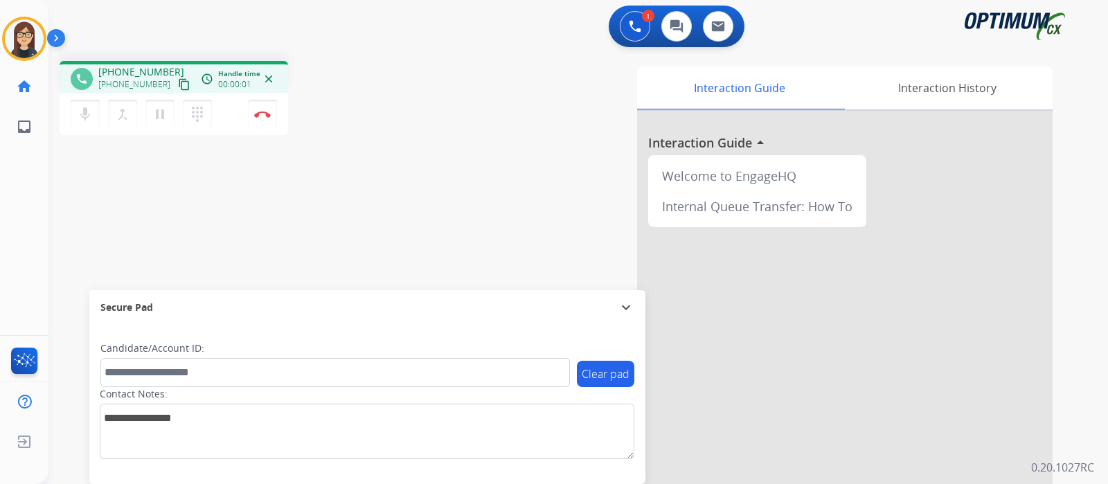
click at [178, 87] on mat-icon "content_copy" at bounding box center [184, 84] width 12 height 12
click at [90, 121] on mat-icon "mic" at bounding box center [85, 114] width 17 height 17
click at [90, 123] on button "mic_off Mute" at bounding box center [85, 114] width 29 height 29
click at [410, 133] on div "phone [PHONE_NUMBER] [PHONE_NUMBER] content_copy access_time Call metrics Queue…" at bounding box center [243, 100] width 366 height 78
click at [262, 114] on img at bounding box center [262, 114] width 17 height 7
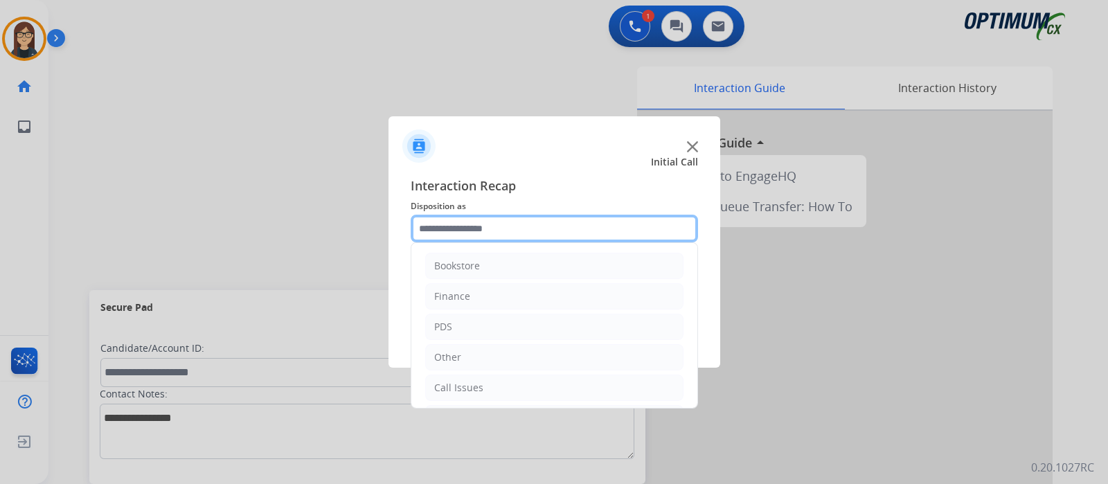
click at [539, 228] on input "text" at bounding box center [554, 229] width 287 height 28
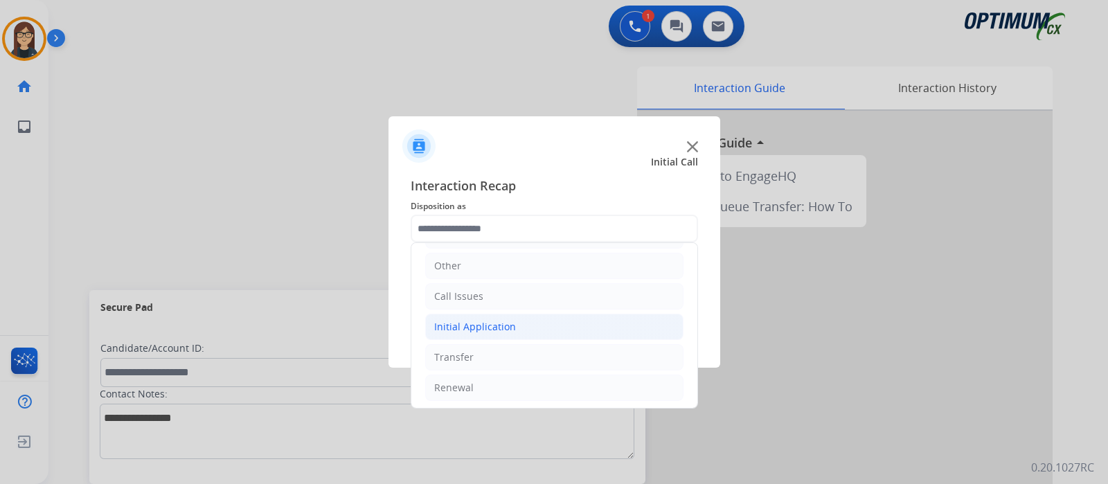
click at [478, 321] on div "Initial Application" at bounding box center [475, 327] width 82 height 14
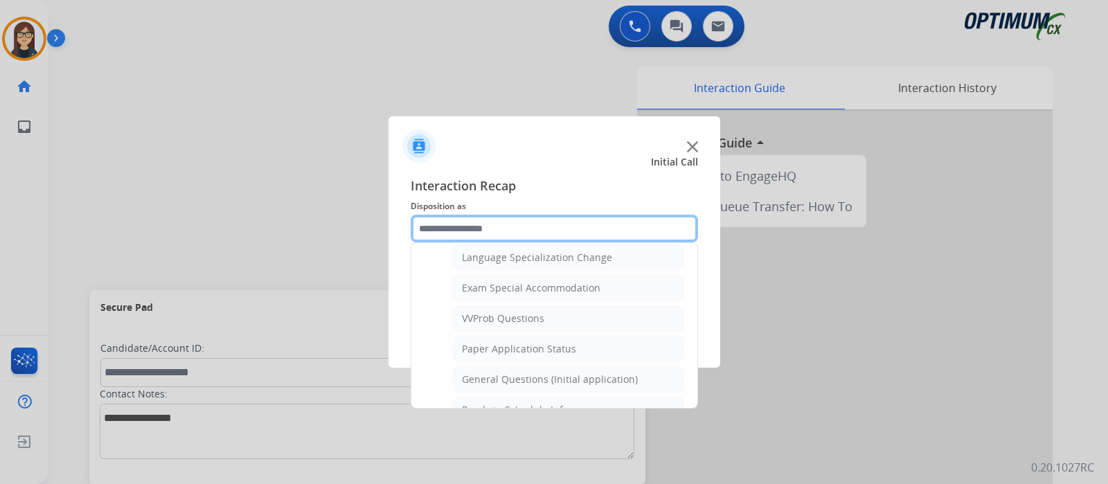
scroll to position [697, 0]
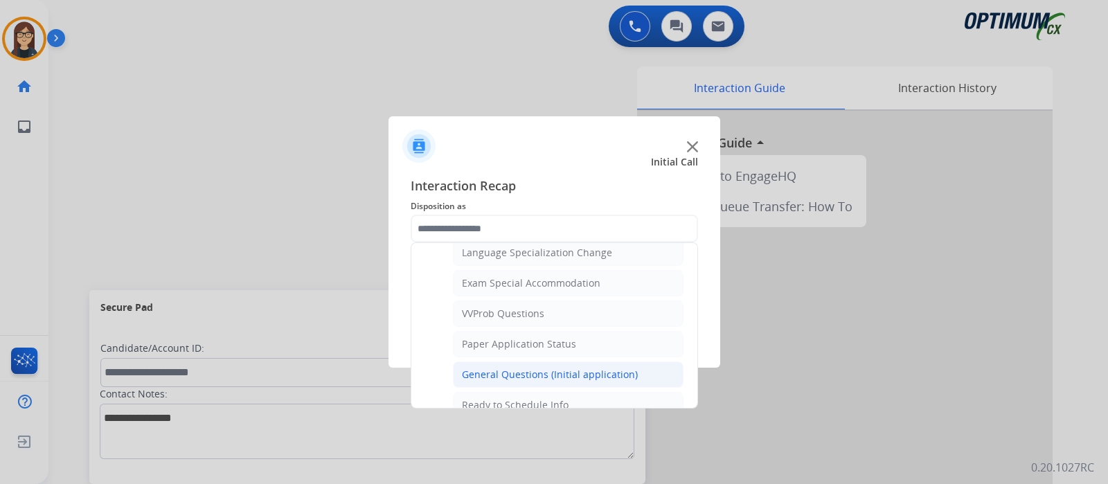
click at [554, 371] on div "General Questions (Initial application)" at bounding box center [550, 375] width 176 height 14
type input "**********"
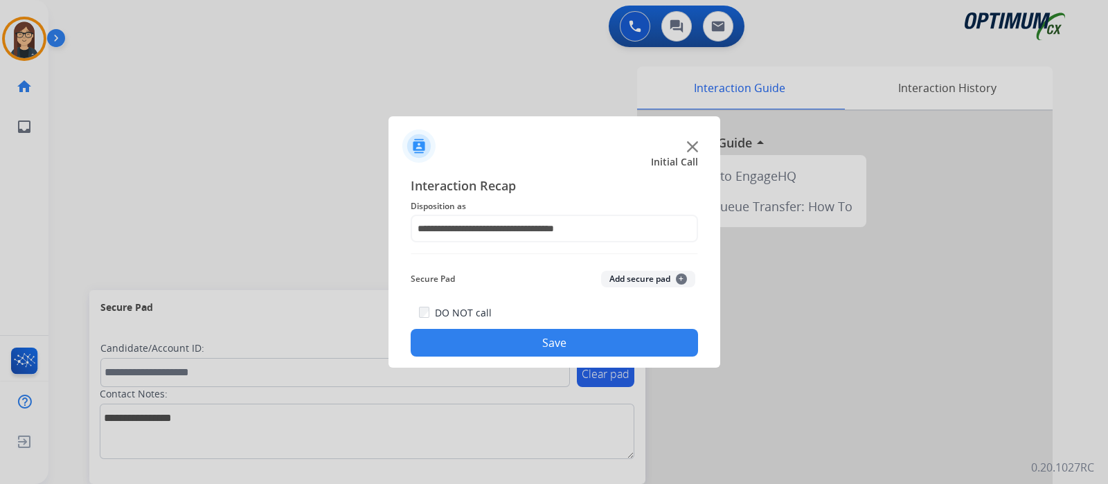
click at [535, 343] on button "Save" at bounding box center [554, 343] width 287 height 28
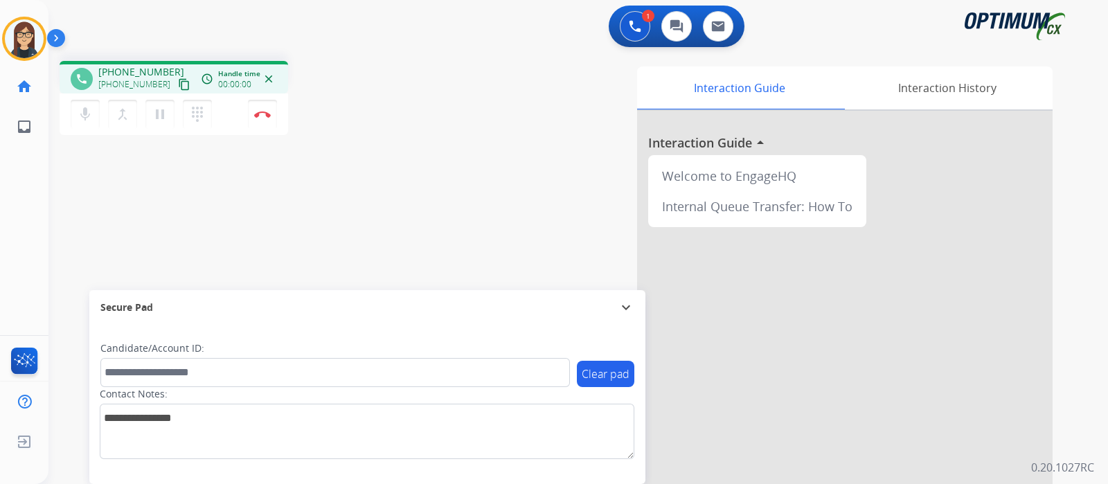
click at [178, 83] on mat-icon "content_copy" at bounding box center [184, 84] width 12 height 12
click at [442, 102] on div "Interaction Guide Interaction History Interaction Guide arrow_drop_up Welcome t…" at bounding box center [741, 346] width 621 height 561
click at [82, 124] on button "mic Mute" at bounding box center [85, 114] width 29 height 29
click at [90, 112] on mat-icon "mic_off" at bounding box center [85, 114] width 17 height 17
click at [317, 195] on div "phone [PHONE_NUMBER] [PHONE_NUMBER] content_copy access_time Call metrics Queue…" at bounding box center [561, 338] width 1026 height 577
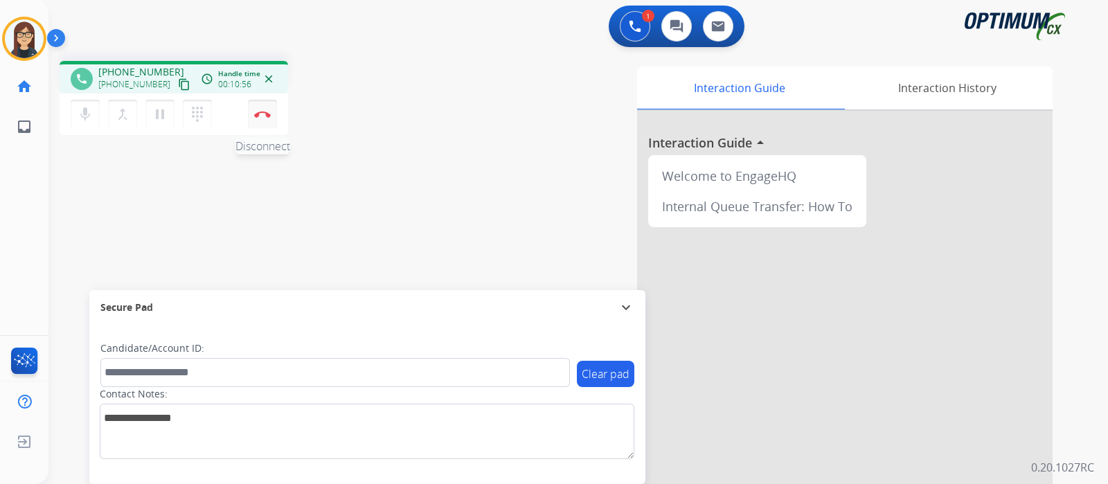
click at [262, 120] on button "Disconnect" at bounding box center [262, 114] width 29 height 29
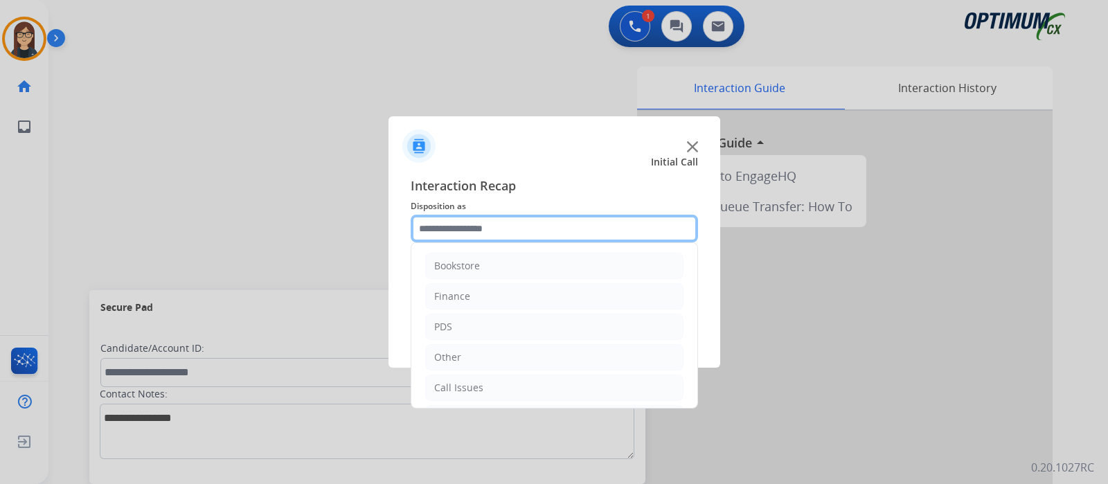
click at [478, 227] on input "text" at bounding box center [554, 229] width 287 height 28
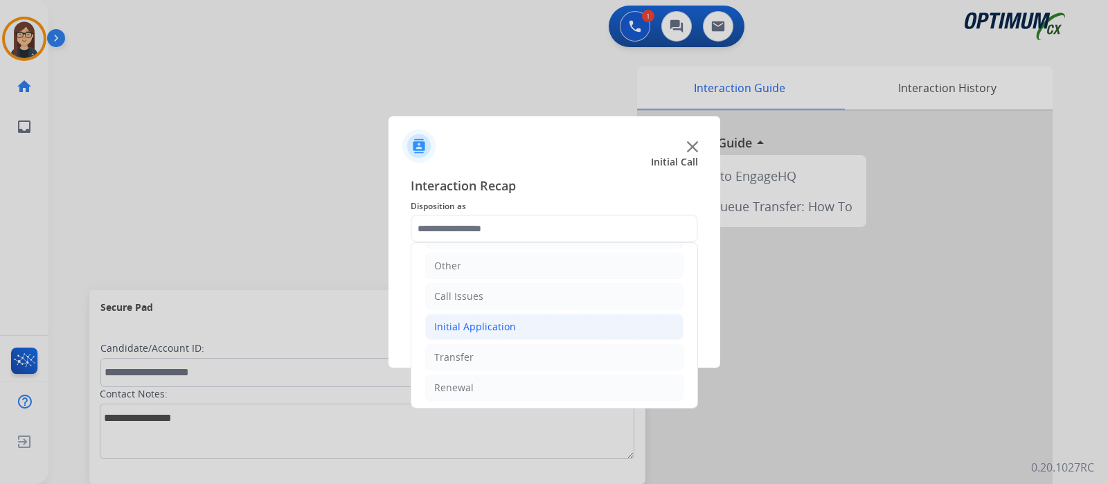
click at [497, 323] on div "Initial Application" at bounding box center [475, 327] width 82 height 14
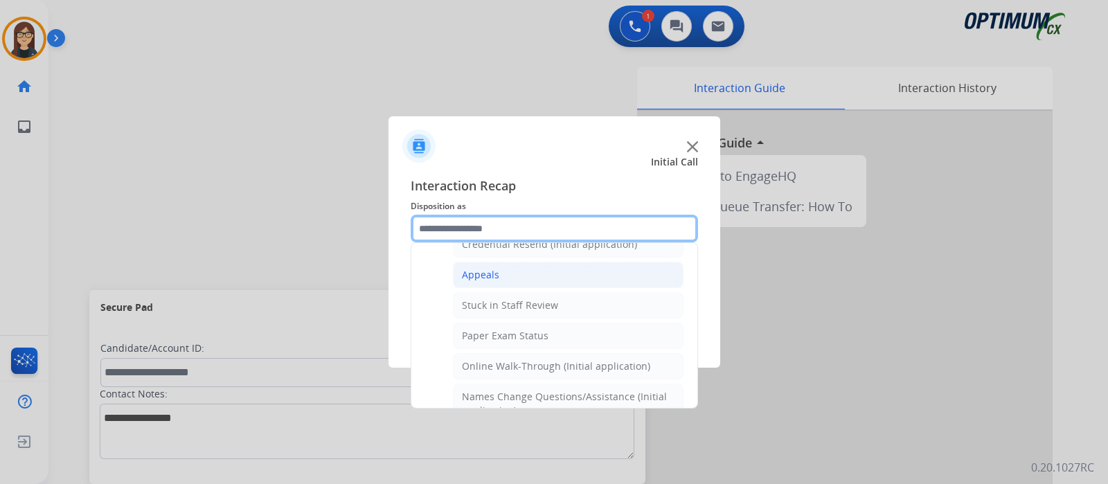
scroll to position [178, 0]
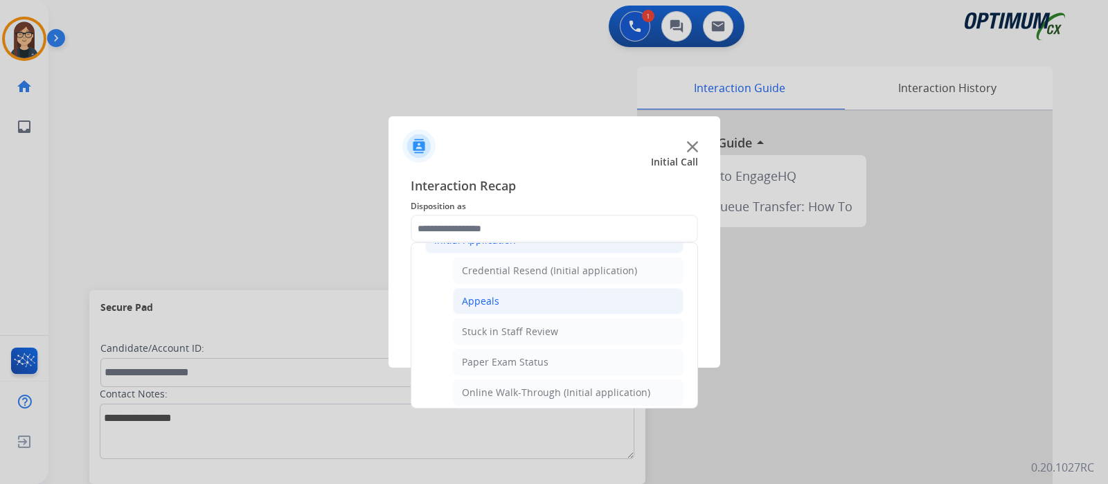
click at [513, 298] on li "Appeals" at bounding box center [568, 301] width 231 height 26
type input "*******"
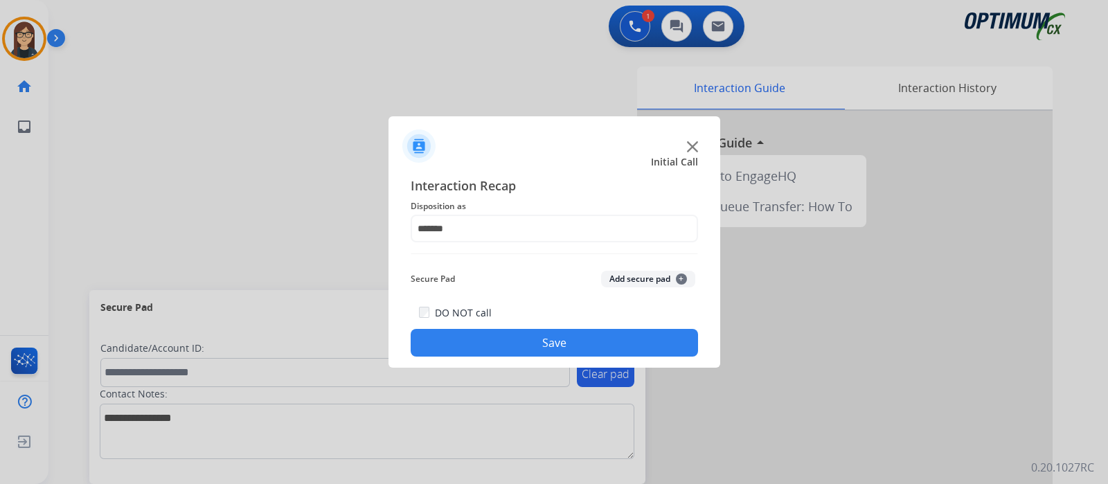
click at [510, 330] on button "Save" at bounding box center [554, 343] width 287 height 28
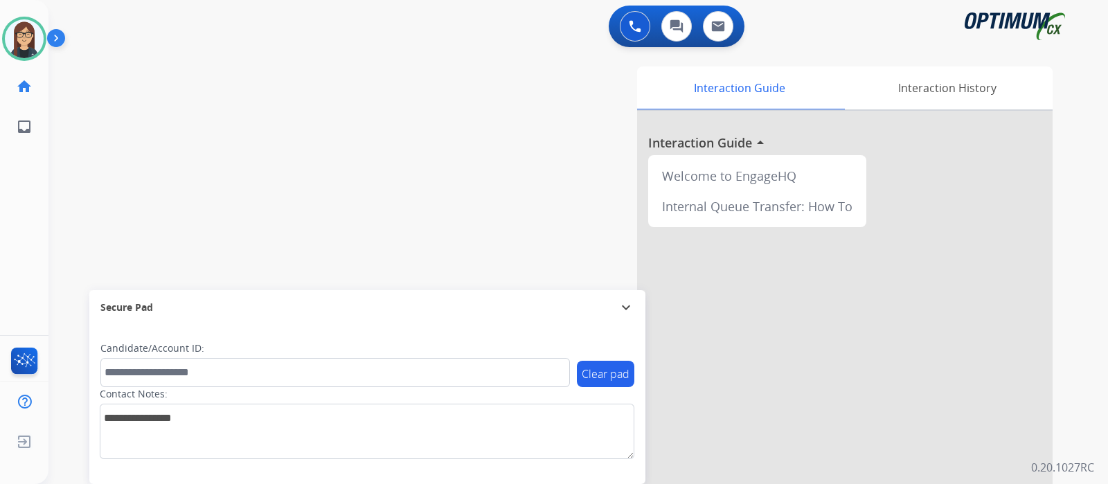
click at [381, 136] on div "swap_horiz Break voice bridge close_fullscreen Connect 3-Way Call merge_type Se…" at bounding box center [561, 338] width 1026 height 577
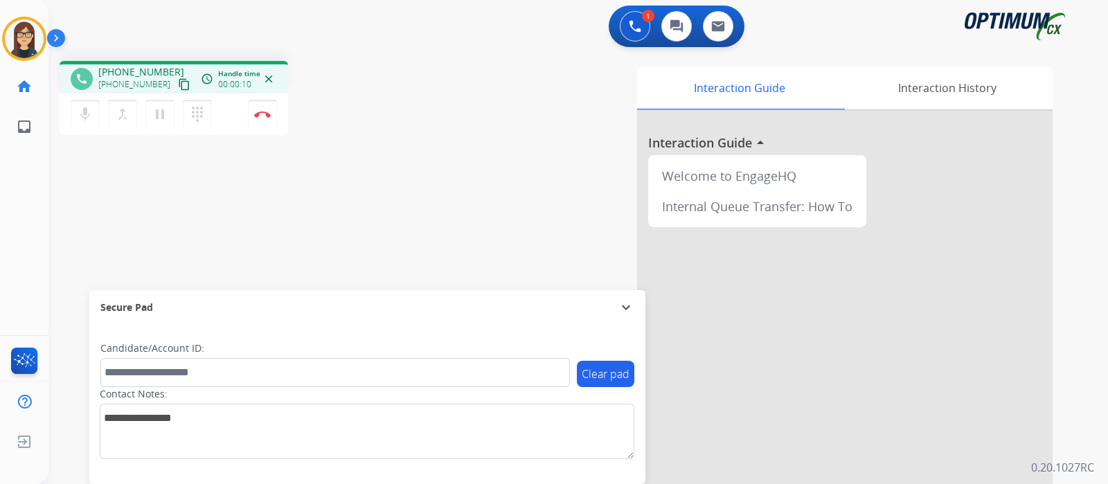
click at [178, 80] on mat-icon "content_copy" at bounding box center [184, 84] width 12 height 12
click at [462, 100] on div "Interaction Guide Interaction History Interaction Guide arrow_drop_up Welcome t…" at bounding box center [741, 346] width 621 height 561
click at [533, 81] on div "Interaction Guide Interaction History Interaction Guide arrow_drop_up Welcome t…" at bounding box center [741, 346] width 621 height 561
click at [381, 84] on div "phone [PHONE_NUMBER] [PHONE_NUMBER] content_copy access_time Call metrics Queue…" at bounding box center [243, 100] width 366 height 78
click at [426, 127] on div "phone [PHONE_NUMBER] [PHONE_NUMBER] content_copy access_time Call metrics Queue…" at bounding box center [243, 100] width 366 height 78
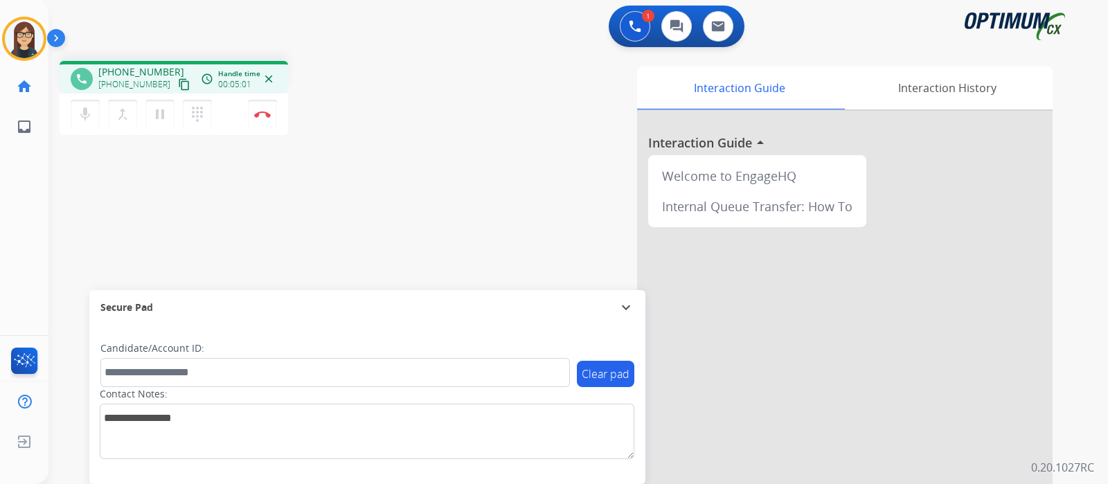
click at [419, 154] on div "phone [PHONE_NUMBER] [PHONE_NUMBER] content_copy access_time Call metrics Queue…" at bounding box center [561, 338] width 1026 height 577
click at [417, 114] on div "phone [PHONE_NUMBER] [PHONE_NUMBER] content_copy access_time Call metrics Queue…" at bounding box center [243, 100] width 366 height 78
click at [263, 117] on img at bounding box center [262, 114] width 17 height 7
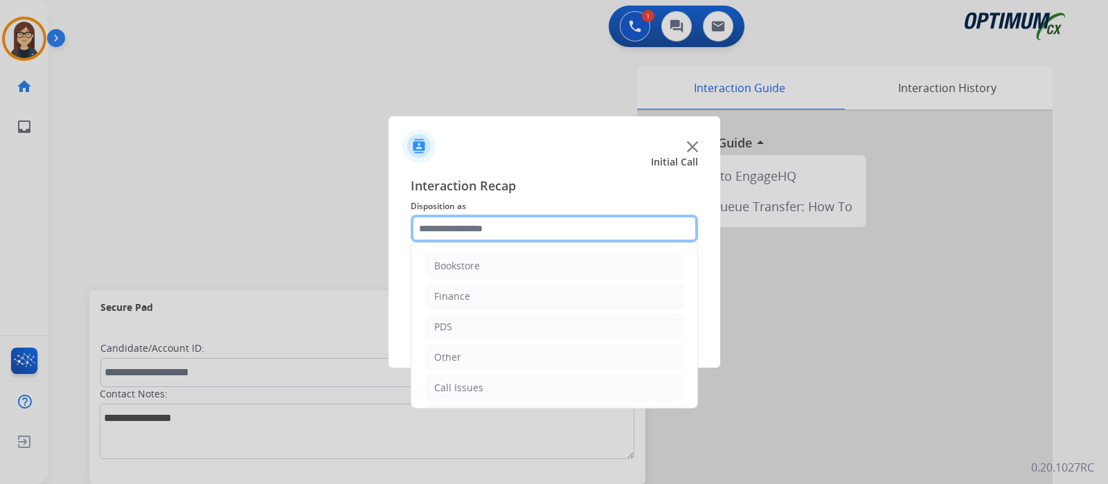
click at [519, 237] on input "text" at bounding box center [554, 229] width 287 height 28
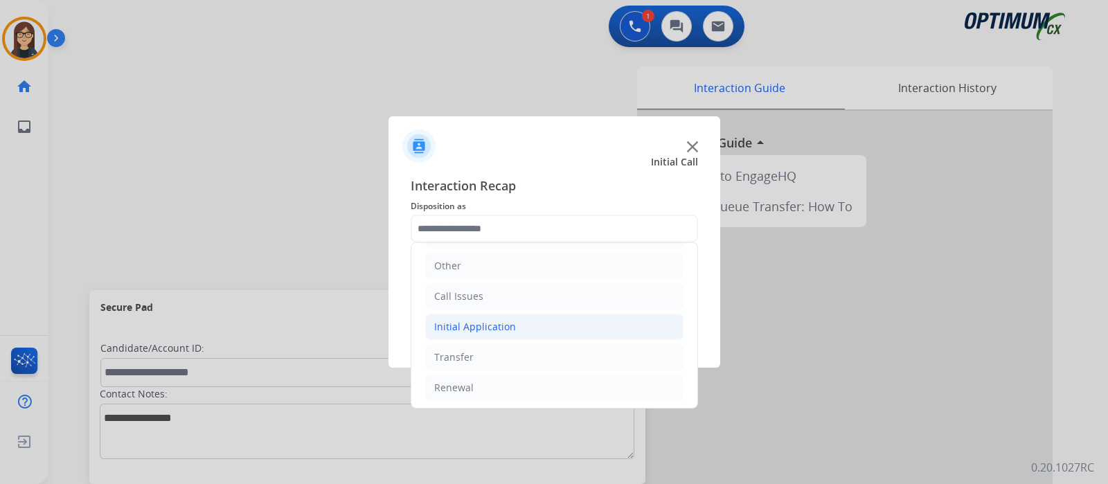
click at [502, 321] on div "Initial Application" at bounding box center [475, 327] width 82 height 14
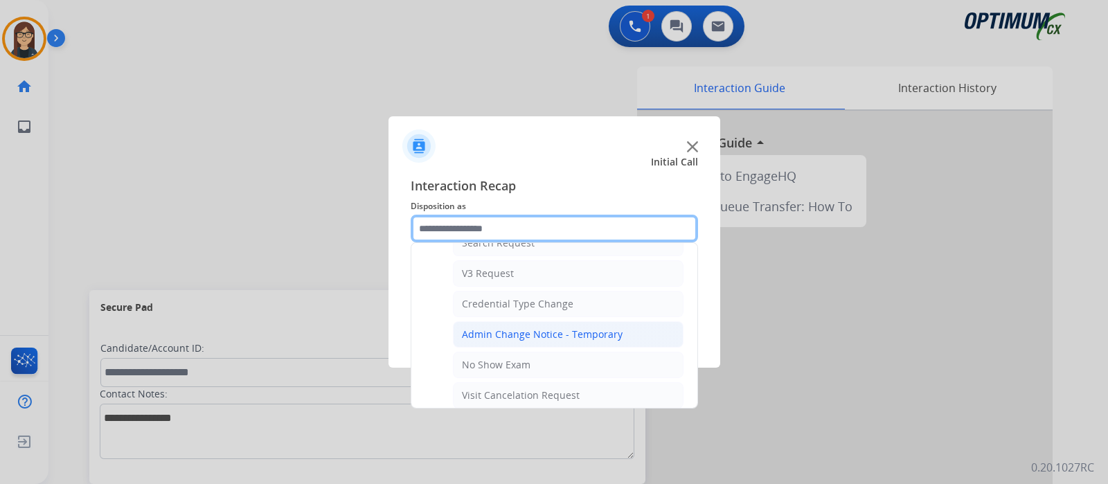
scroll to position [697, 0]
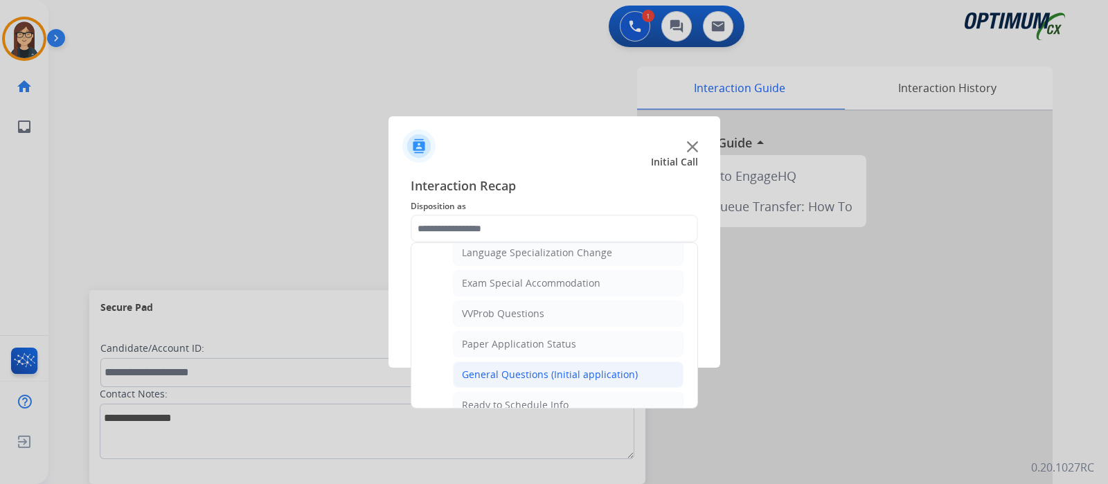
click at [537, 368] on div "General Questions (Initial application)" at bounding box center [550, 375] width 176 height 14
type input "**********"
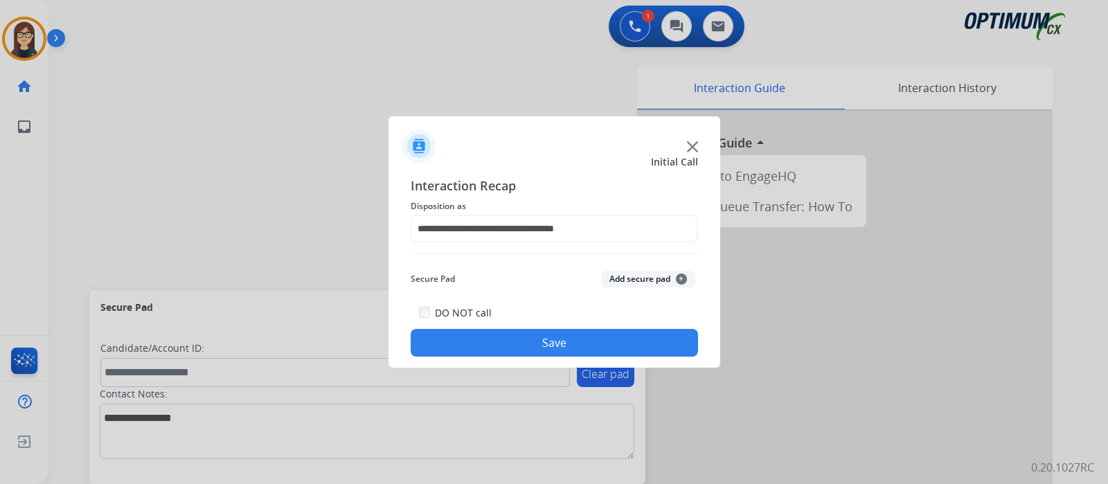
click at [525, 323] on div "DO NOT call Save" at bounding box center [554, 330] width 287 height 53
click at [530, 342] on button "Save" at bounding box center [554, 343] width 287 height 28
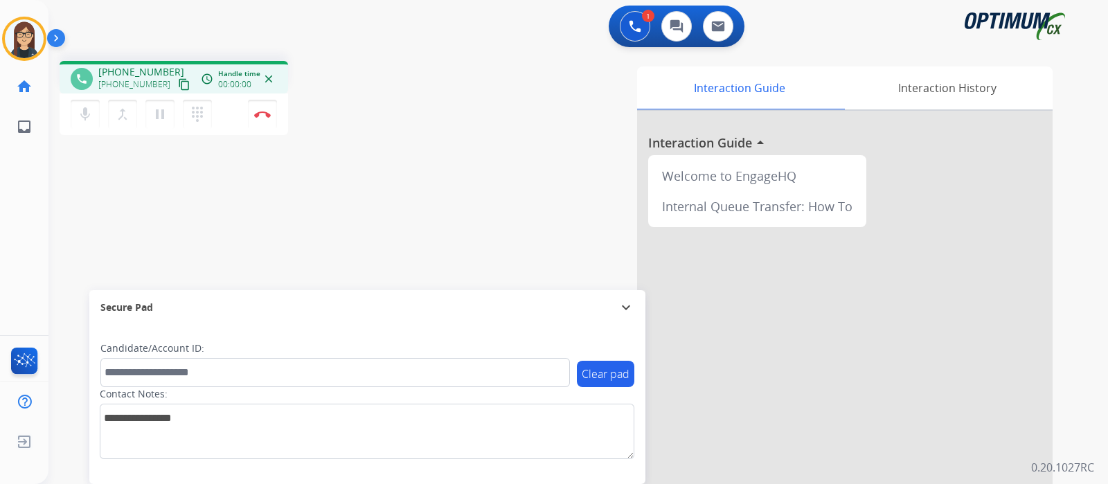
click at [178, 83] on mat-icon "content_copy" at bounding box center [184, 84] width 12 height 12
click at [408, 136] on div "phone [PHONE_NUMBER] [PHONE_NUMBER] content_copy access_time Call metrics Queue…" at bounding box center [243, 100] width 366 height 78
click at [89, 116] on mat-icon "mic" at bounding box center [85, 114] width 17 height 17
click at [89, 123] on button "mic_off Mute" at bounding box center [85, 114] width 29 height 29
click at [267, 113] on img at bounding box center [262, 114] width 17 height 7
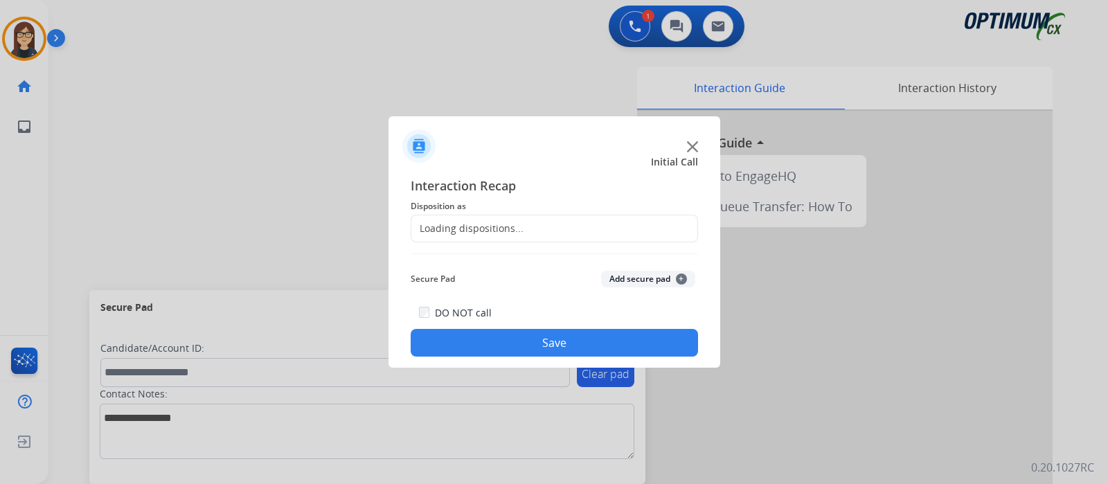
click at [500, 227] on div "Loading dispositions..." at bounding box center [467, 229] width 112 height 14
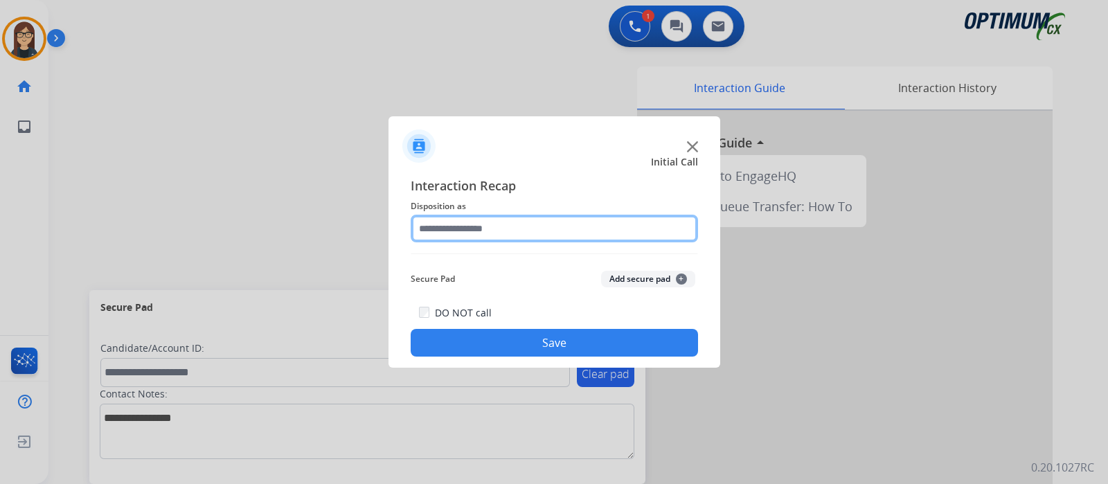
click at [502, 227] on input "text" at bounding box center [554, 229] width 287 height 28
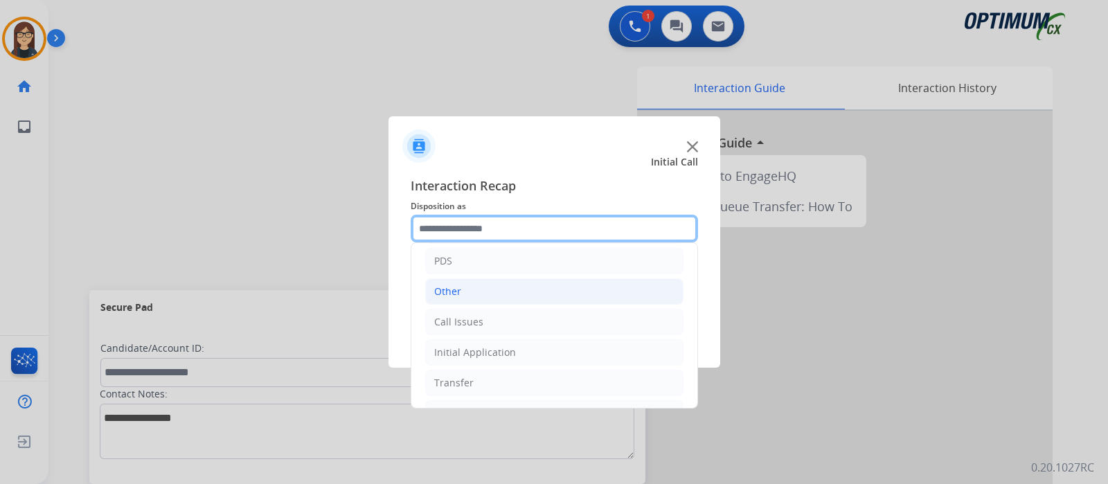
scroll to position [91, 0]
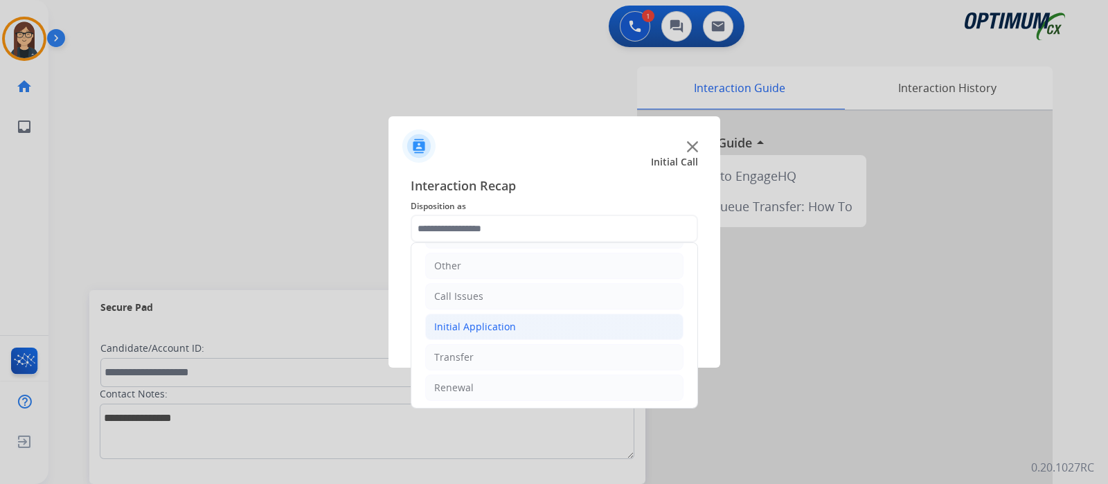
click at [495, 321] on div "Initial Application" at bounding box center [475, 327] width 82 height 14
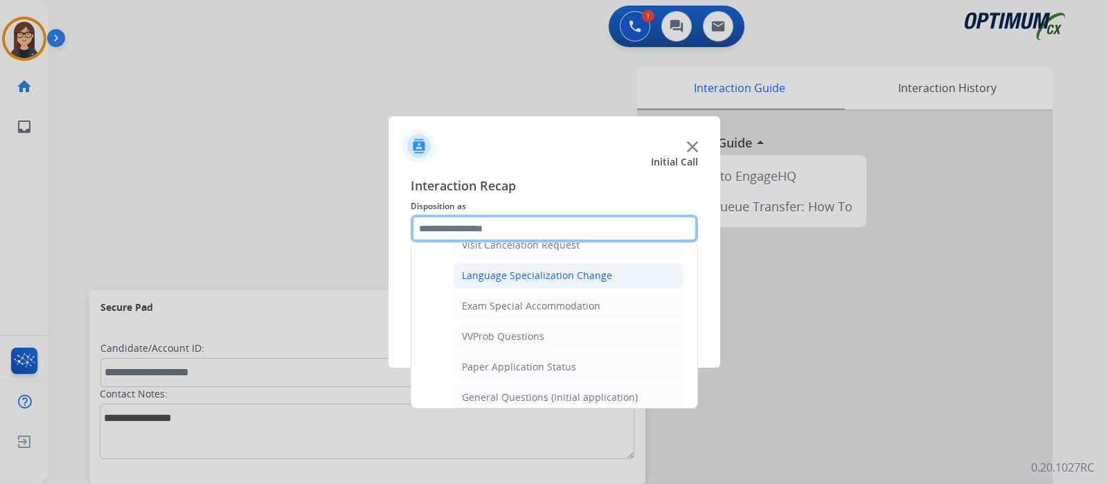
scroll to position [697, 0]
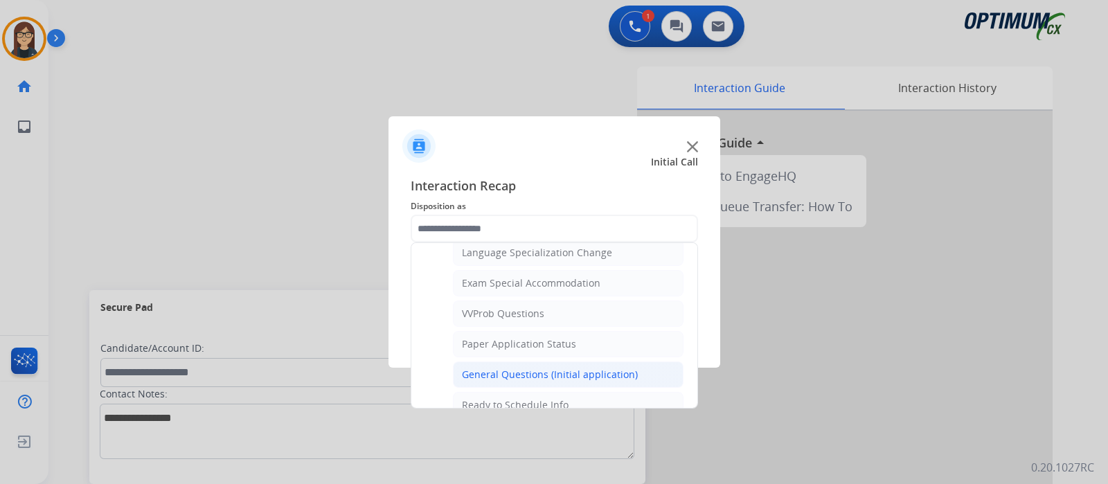
click at [532, 368] on div "General Questions (Initial application)" at bounding box center [550, 375] width 176 height 14
type input "**********"
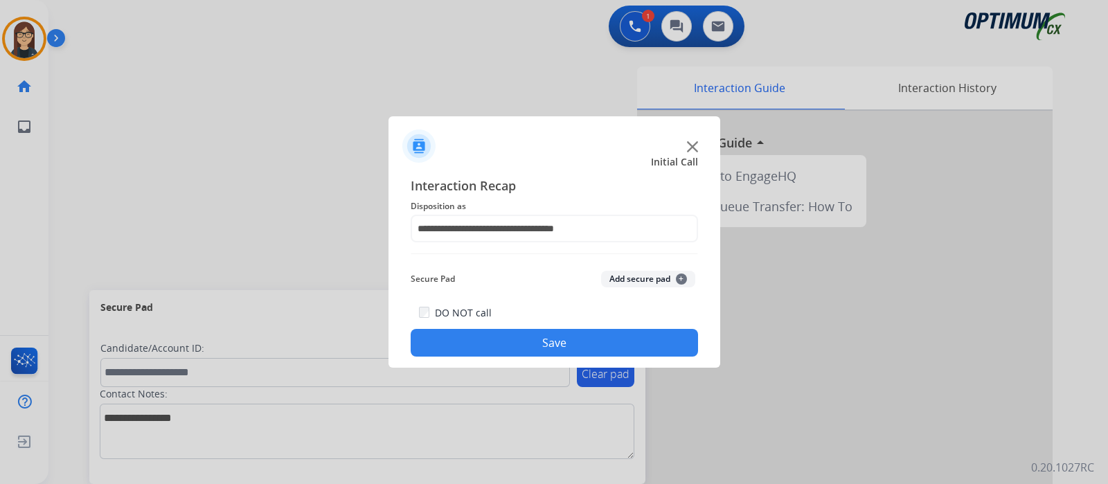
click at [511, 347] on button "Save" at bounding box center [554, 343] width 287 height 28
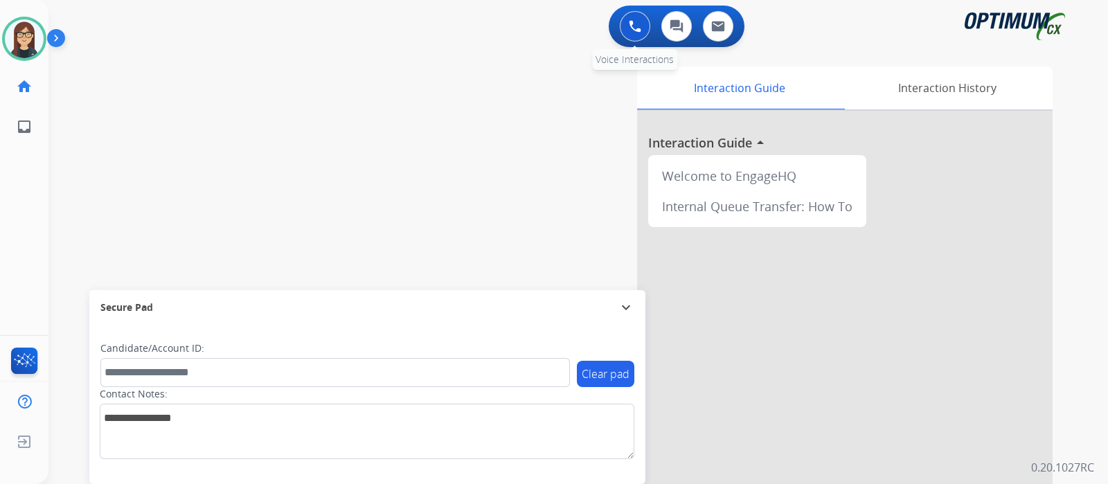
click at [634, 20] on img at bounding box center [635, 26] width 12 height 12
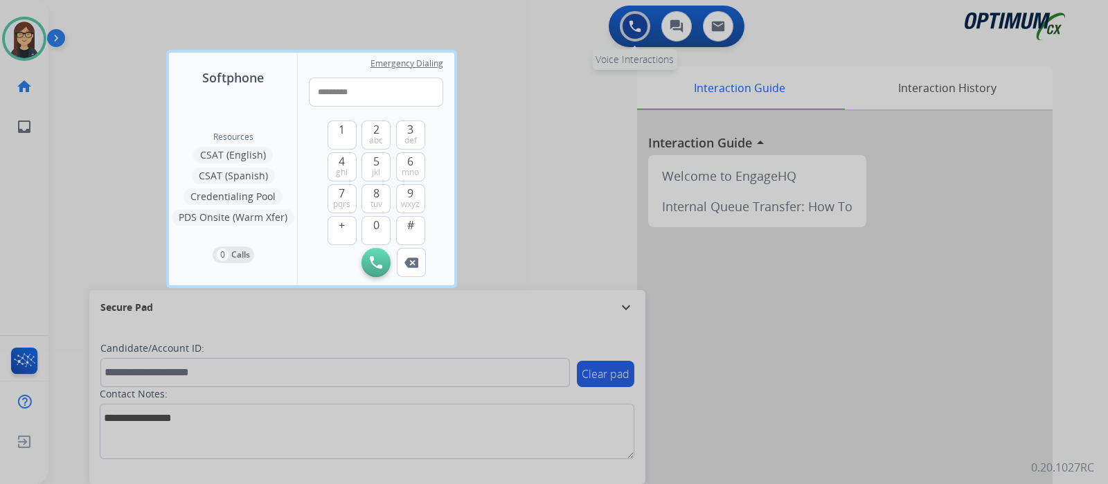
type input "**********"
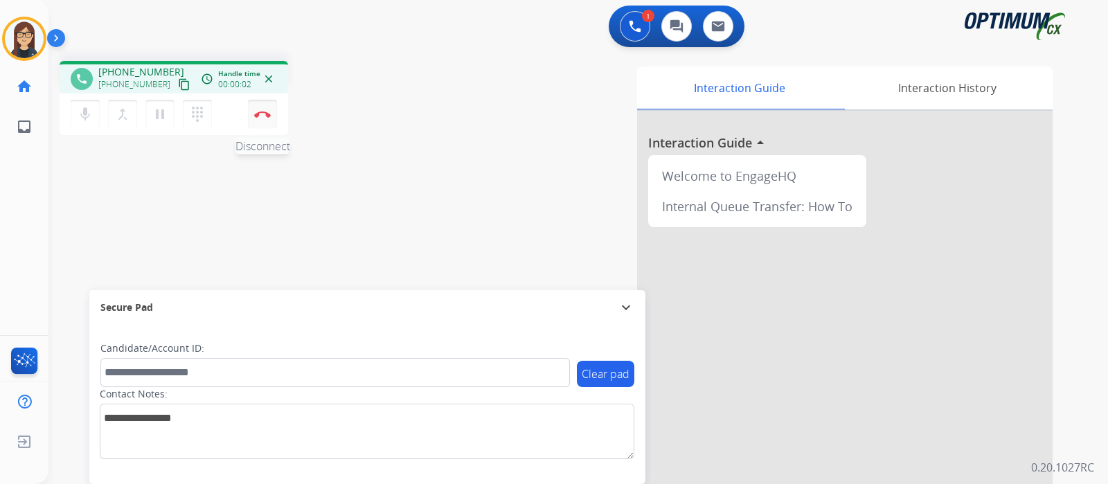
click at [257, 122] on button "Disconnect" at bounding box center [262, 114] width 29 height 29
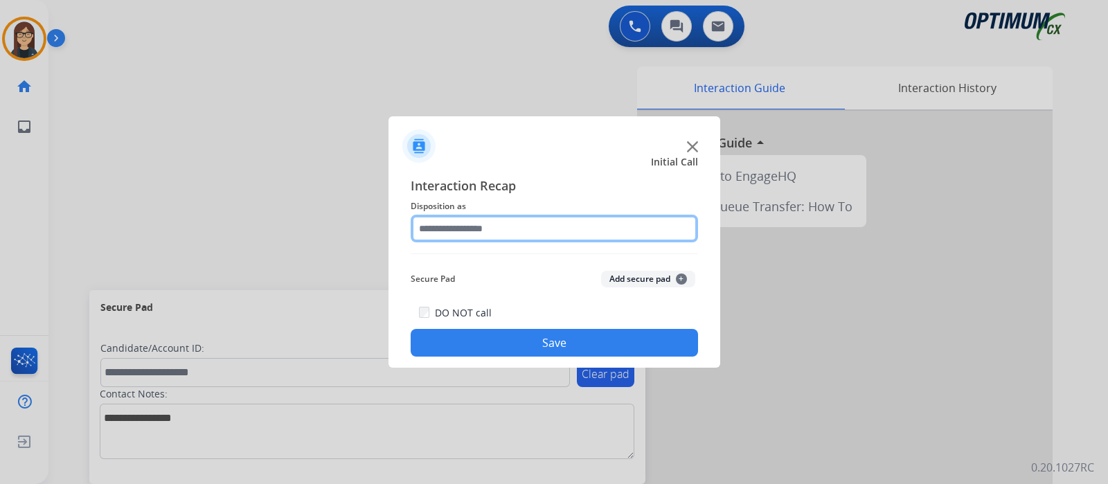
click at [471, 227] on input "text" at bounding box center [554, 229] width 287 height 28
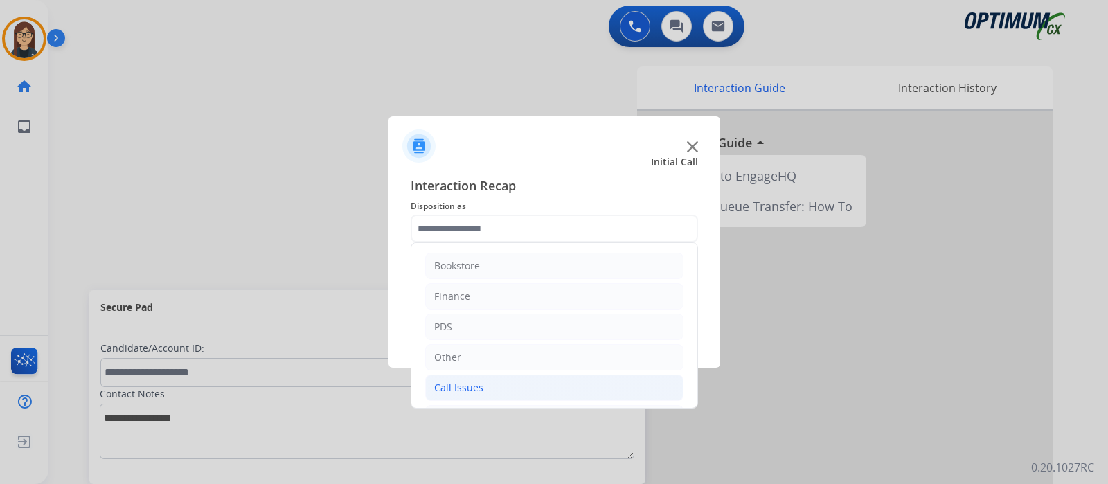
click at [550, 385] on li "Call Issues" at bounding box center [554, 388] width 258 height 26
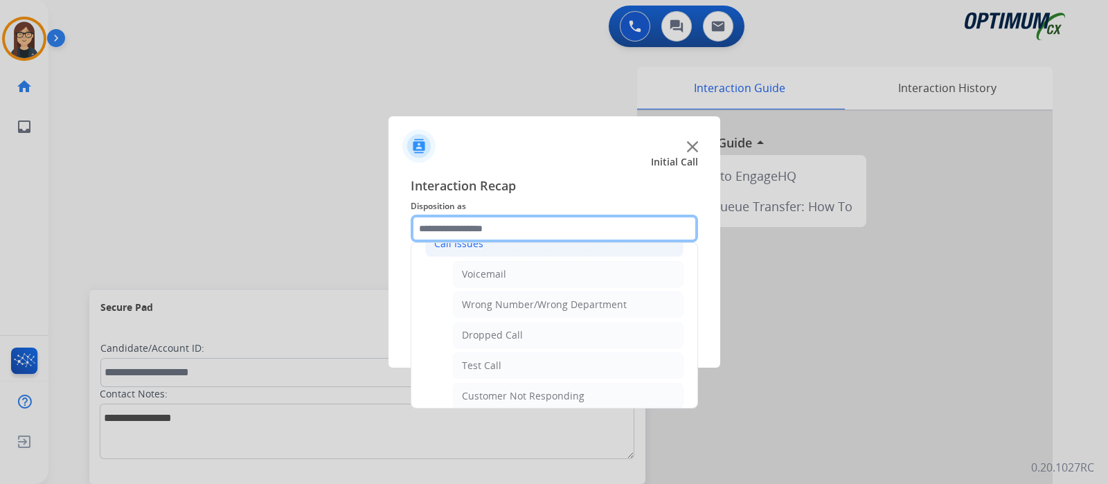
scroll to position [148, 0]
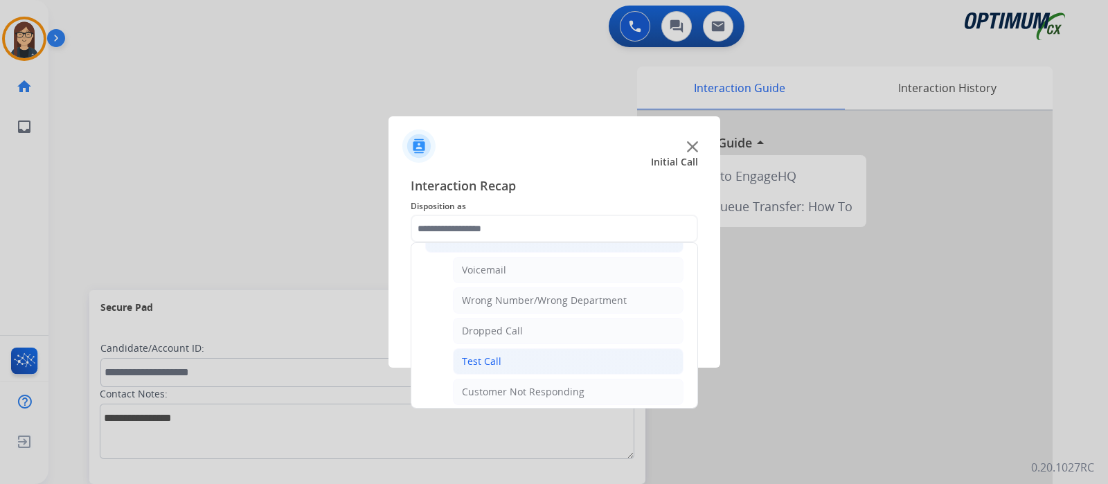
click at [623, 353] on li "Test Call" at bounding box center [568, 361] width 231 height 26
type input "*********"
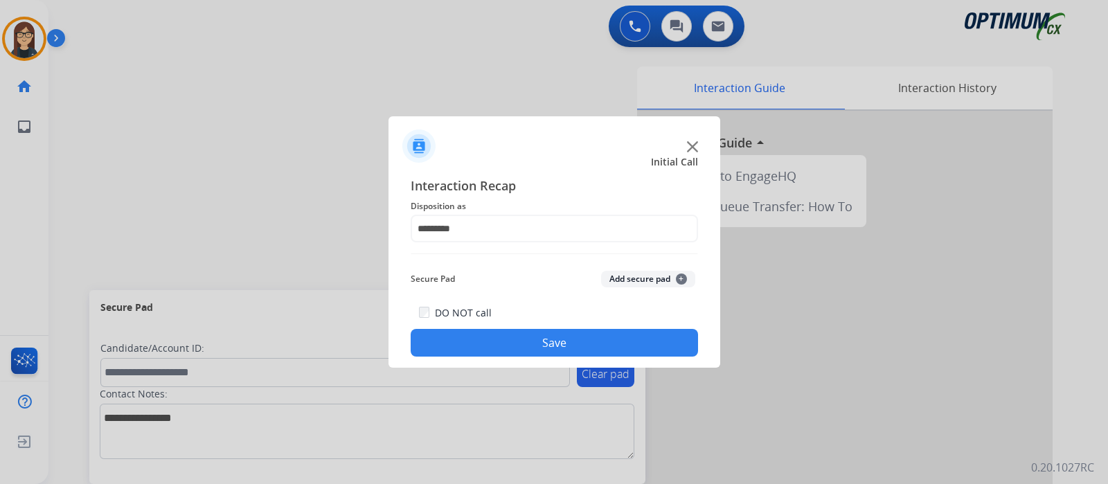
click at [620, 337] on button "Save" at bounding box center [554, 343] width 287 height 28
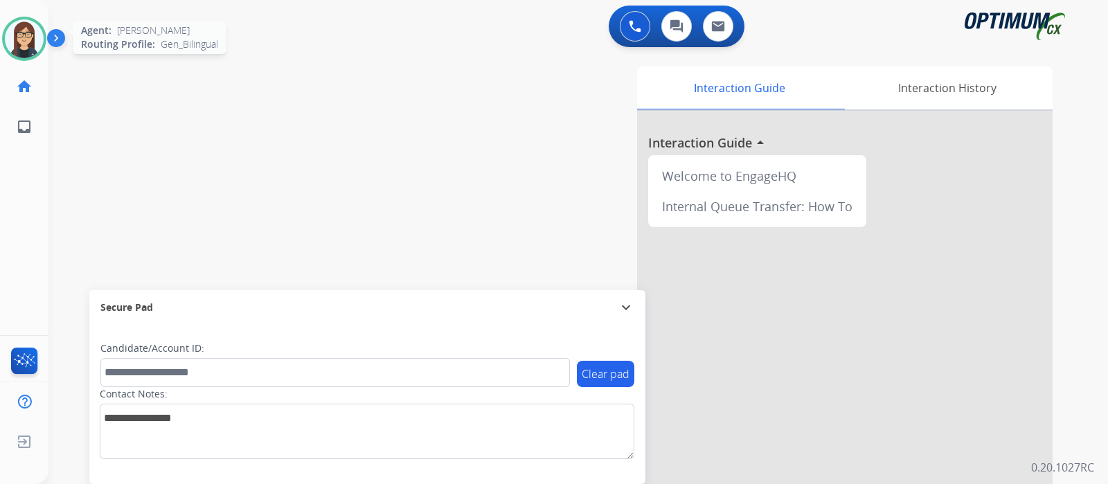
click at [17, 42] on img at bounding box center [24, 38] width 39 height 39
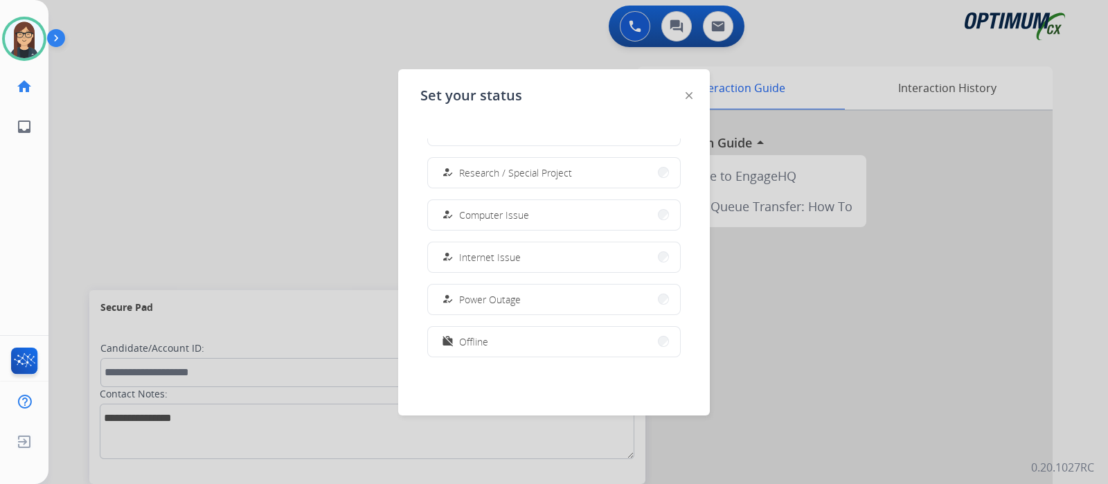
scroll to position [345, 0]
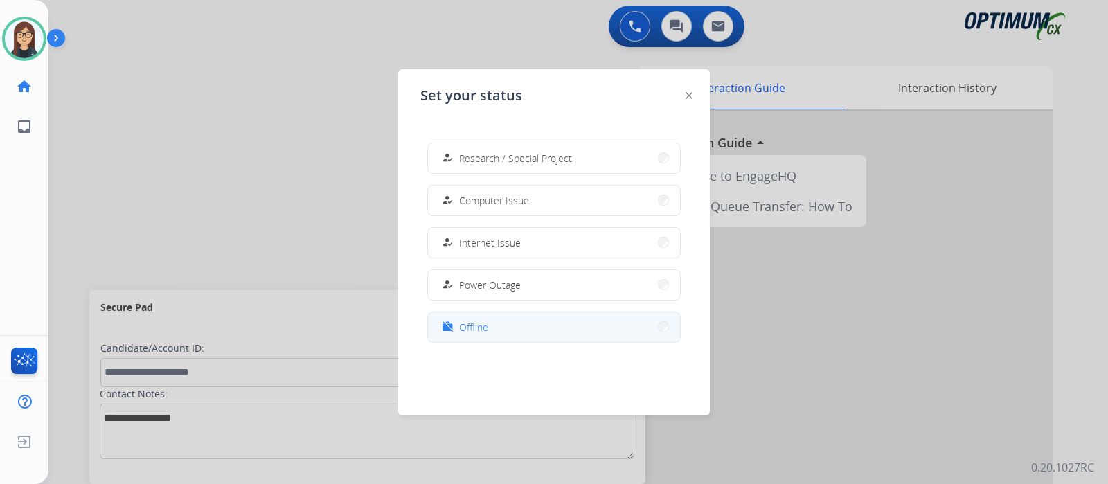
click at [620, 323] on button "work_off Offline" at bounding box center [554, 327] width 252 height 30
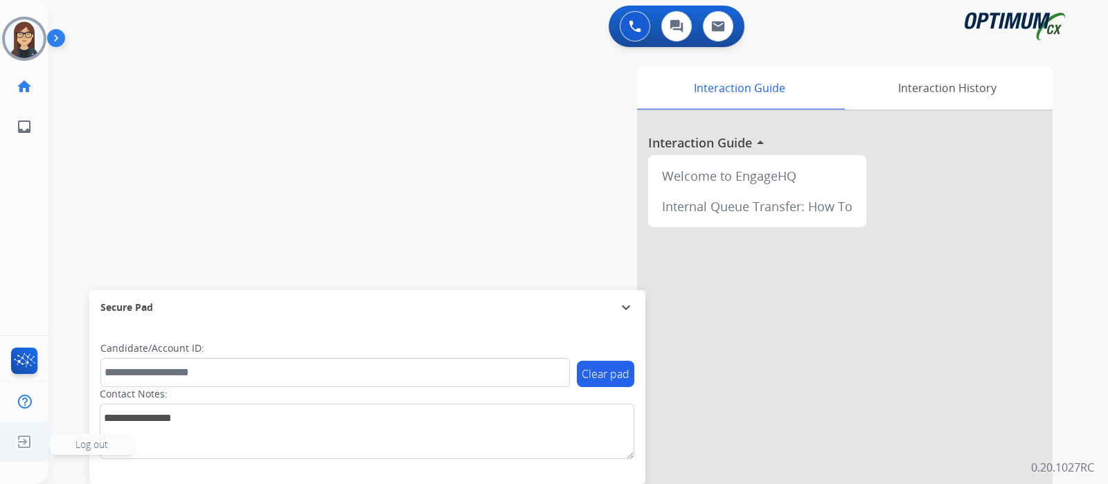
click at [24, 438] on img at bounding box center [24, 442] width 25 height 26
click at [85, 444] on span "Log out" at bounding box center [91, 444] width 33 height 13
